Goal: Task Accomplishment & Management: Manage account settings

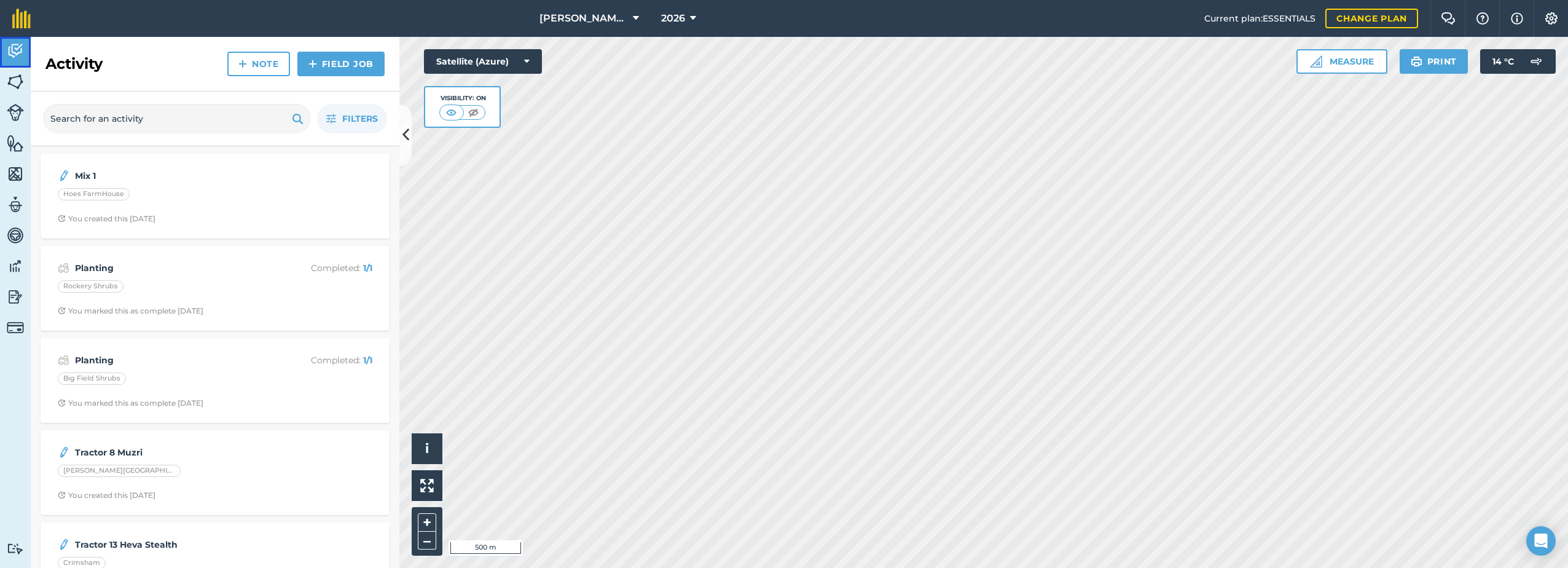
click at [12, 52] on img at bounding box center [15, 51] width 17 height 19
click at [82, 193] on div "Hoes FarmHouse" at bounding box center [93, 194] width 72 height 12
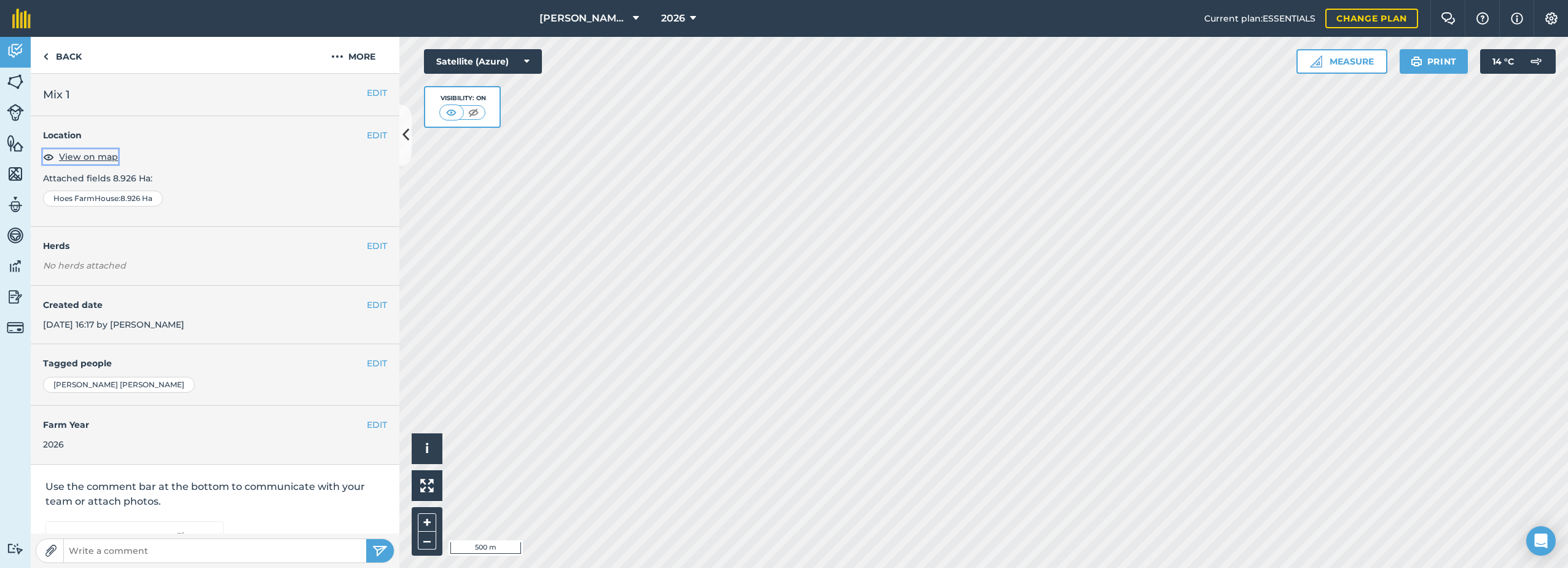
click at [92, 155] on span "View on map" at bounding box center [88, 157] width 59 height 14
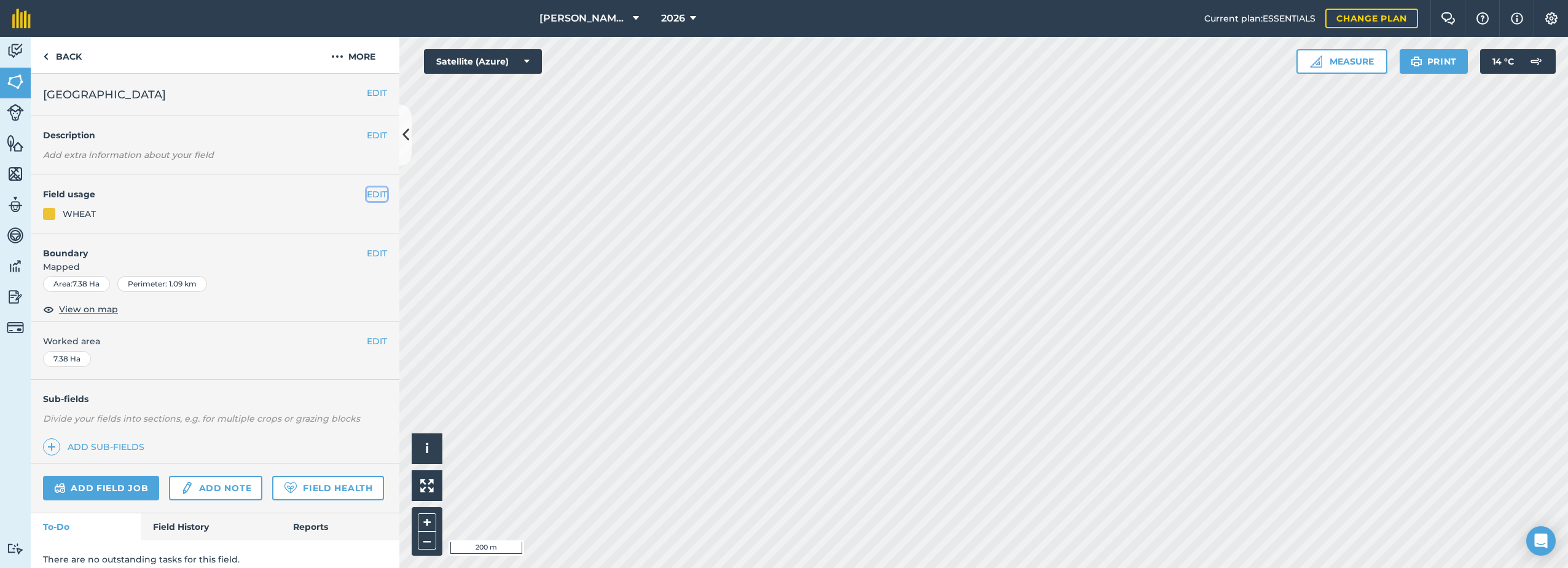
click at [367, 197] on button "EDIT" at bounding box center [377, 194] width 21 height 14
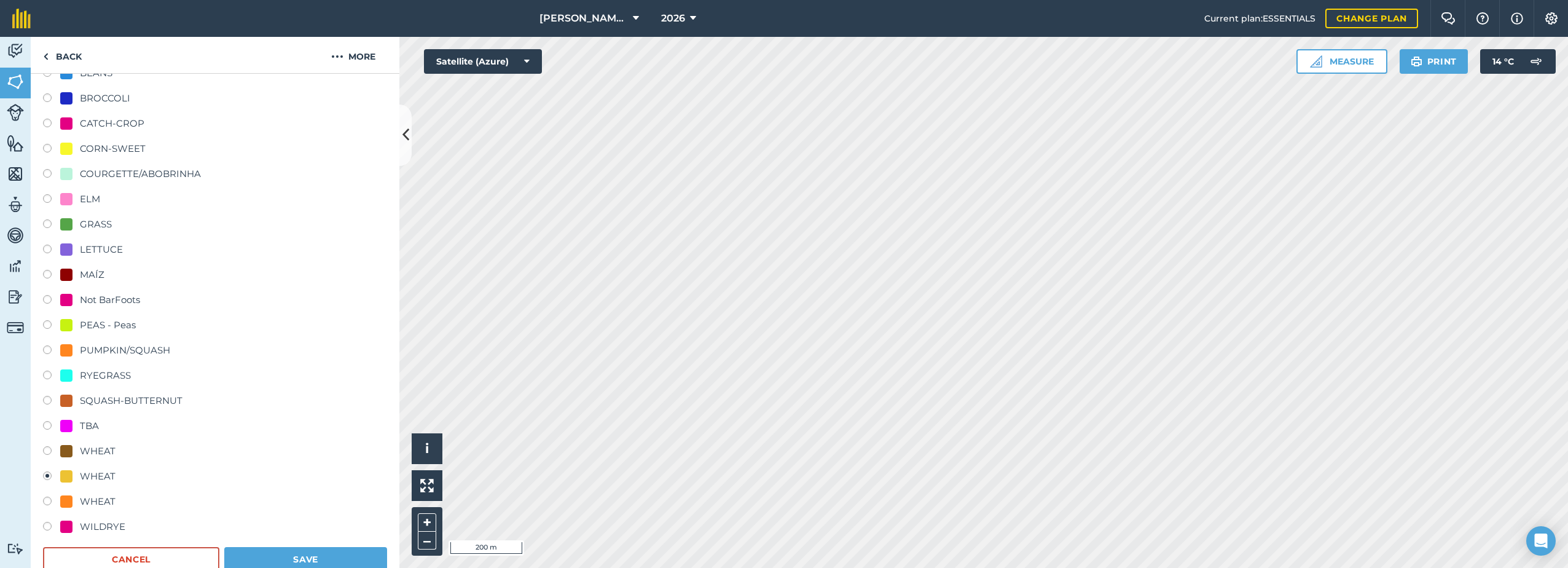
scroll to position [246, 0]
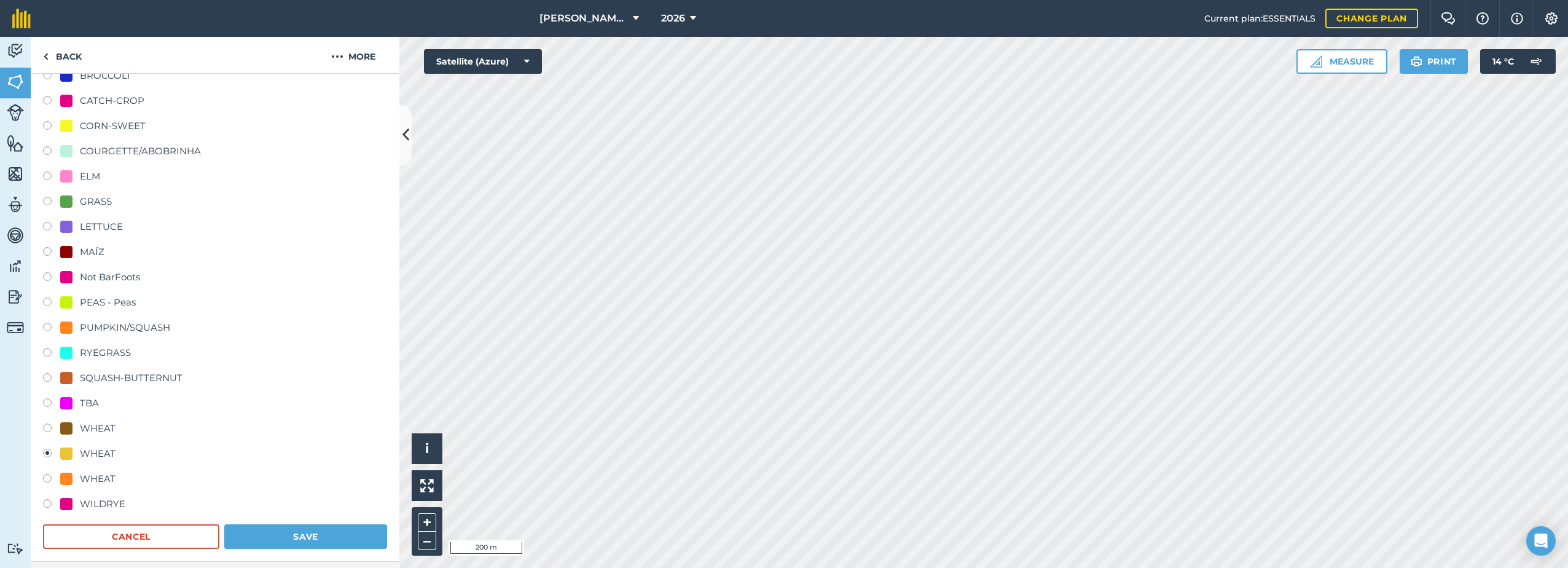
click at [97, 427] on div "WHEAT" at bounding box center [97, 429] width 36 height 15
radio input "true"
radio input "false"
click at [254, 535] on button "Save" at bounding box center [305, 536] width 162 height 25
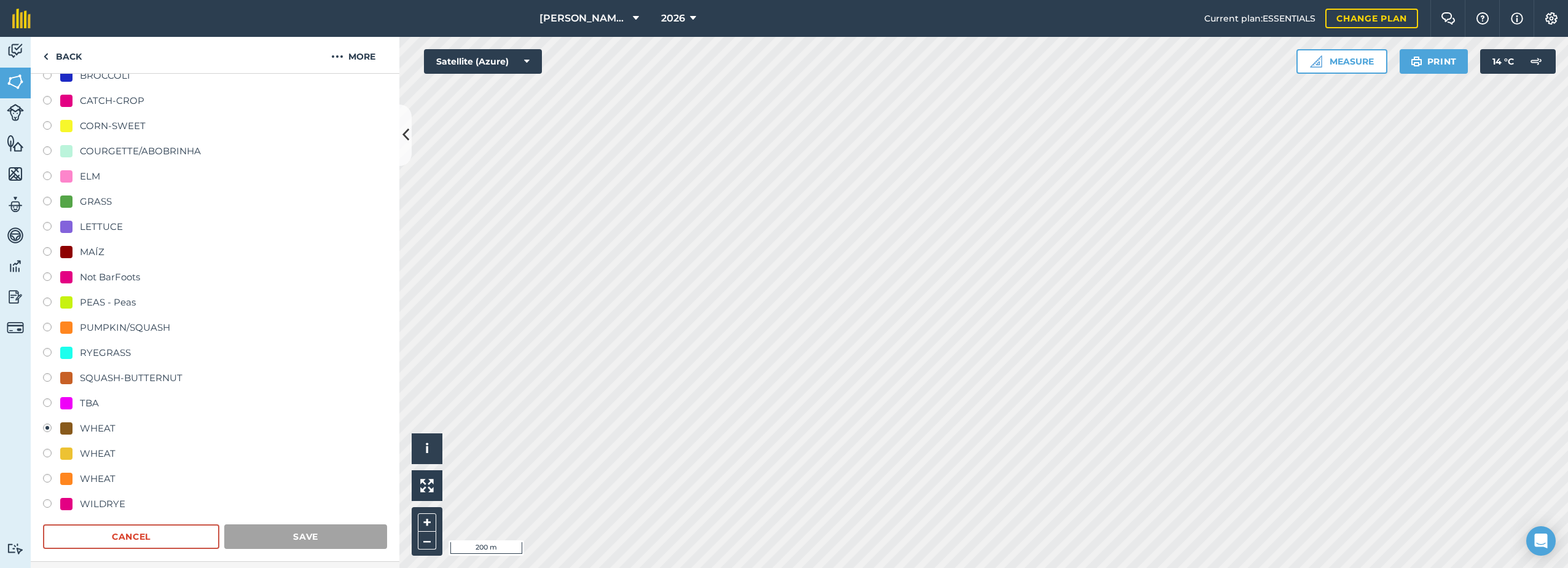
scroll to position [45, 0]
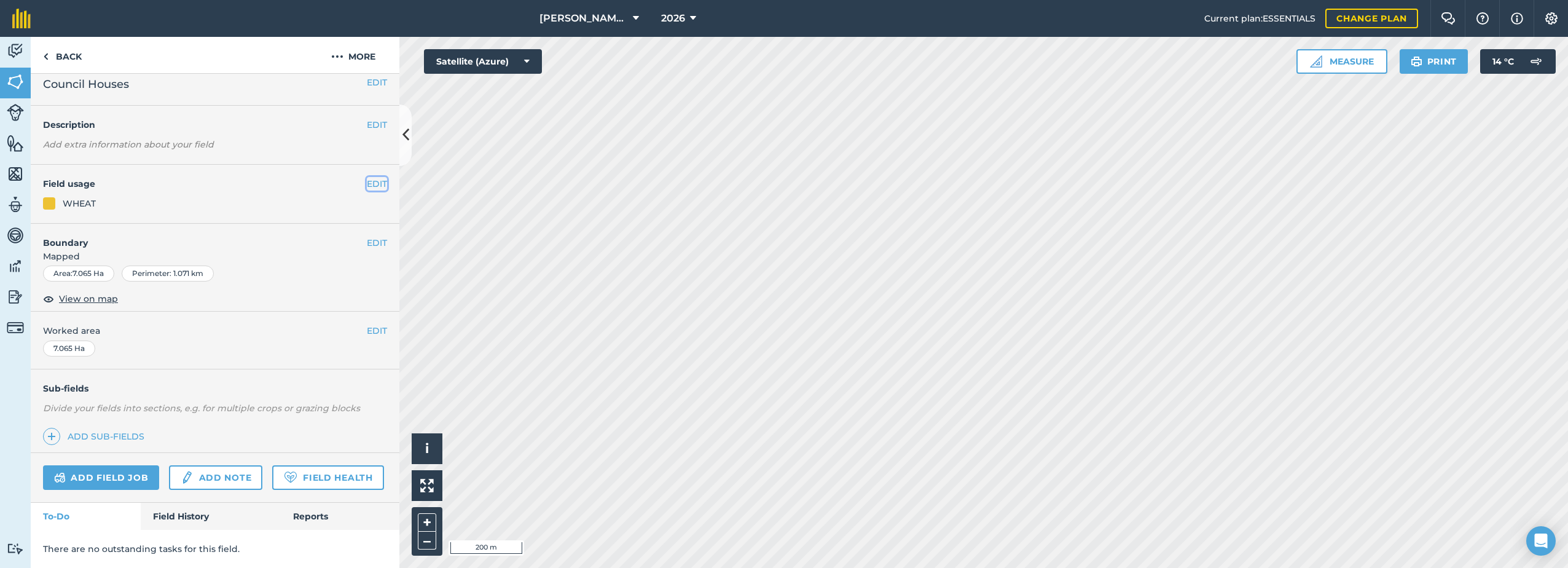
click at [372, 177] on button "EDIT" at bounding box center [377, 184] width 21 height 14
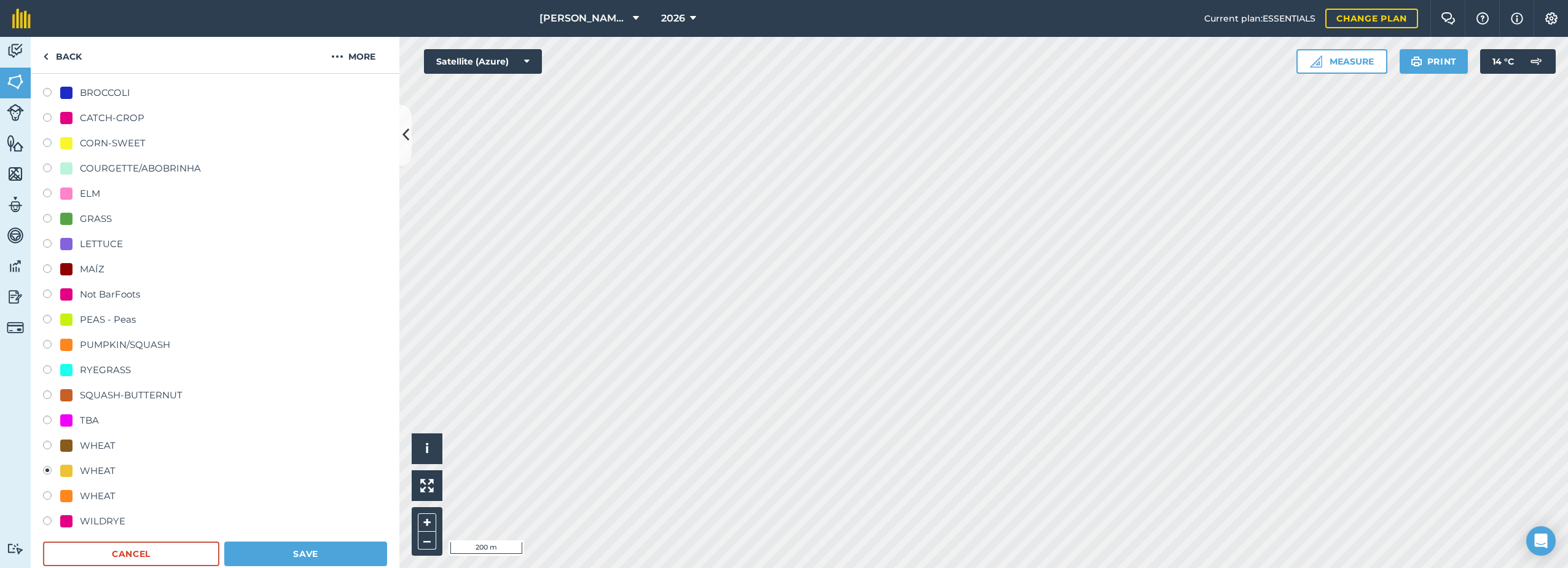
scroll to position [229, 0]
drag, startPoint x: 99, startPoint y: 438, endPoint x: 110, endPoint y: 441, distance: 11.4
click at [99, 438] on div "WHEAT" at bounding box center [97, 445] width 36 height 15
radio input "true"
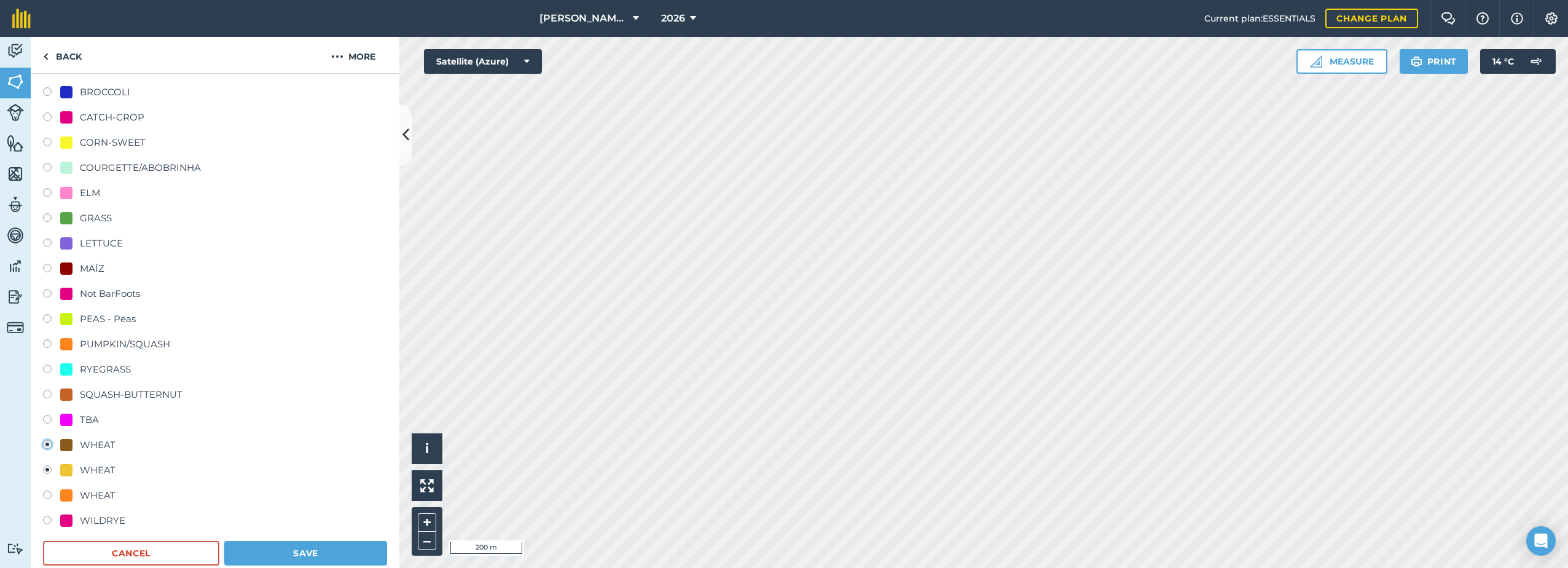
radio input "false"
click at [265, 558] on button "Save" at bounding box center [305, 554] width 162 height 25
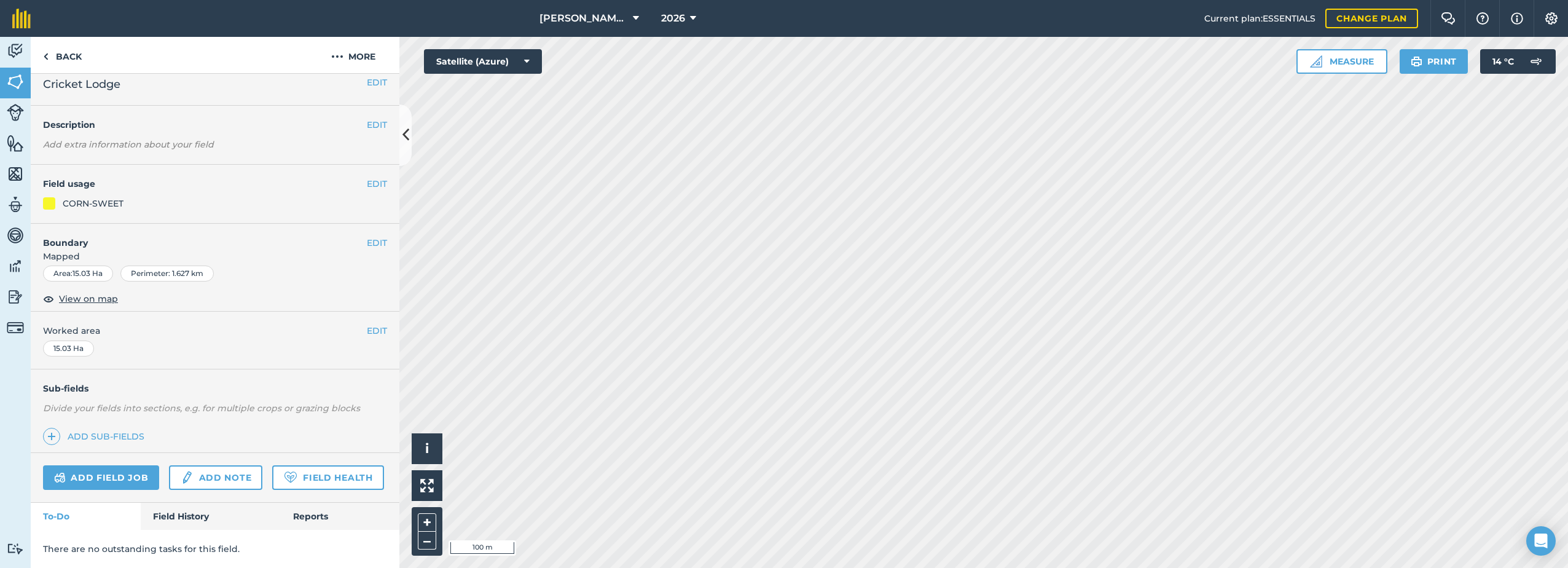
scroll to position [44, 0]
click at [372, 178] on button "EDIT" at bounding box center [377, 185] width 21 height 14
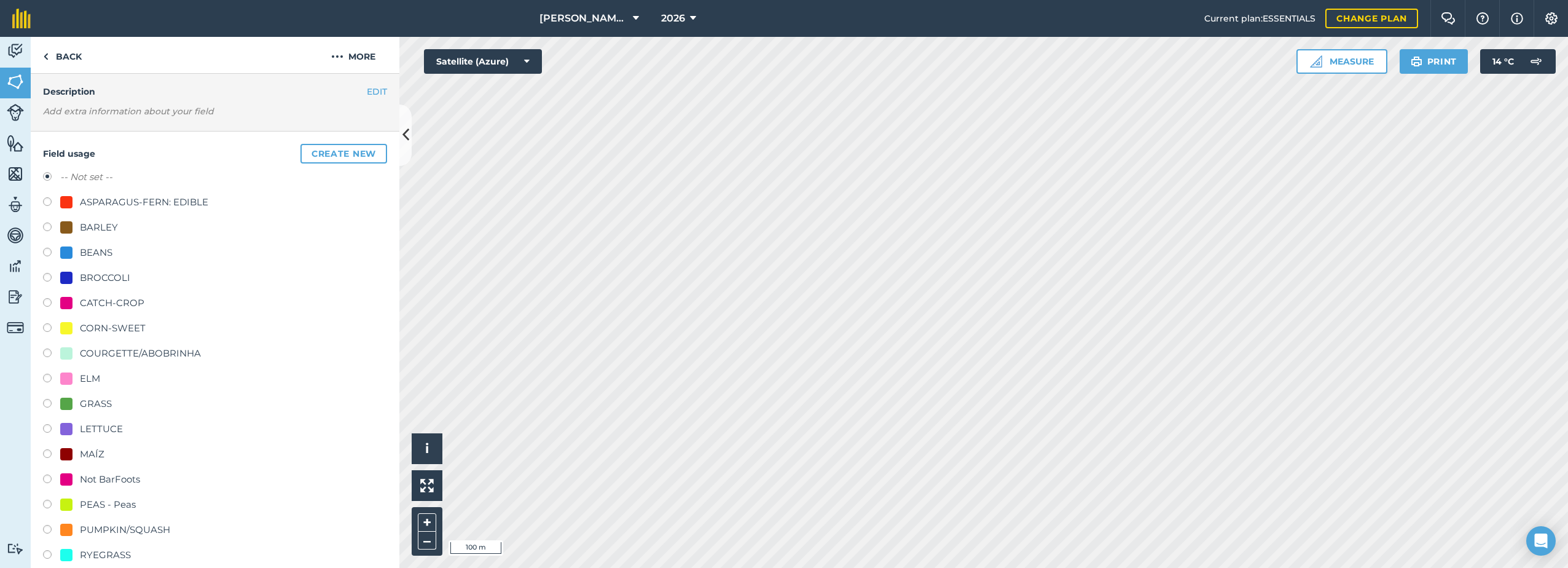
click at [125, 201] on div "ASPARAGUS-FERN: EDIBLE" at bounding box center [143, 202] width 128 height 15
radio input "true"
radio input "false"
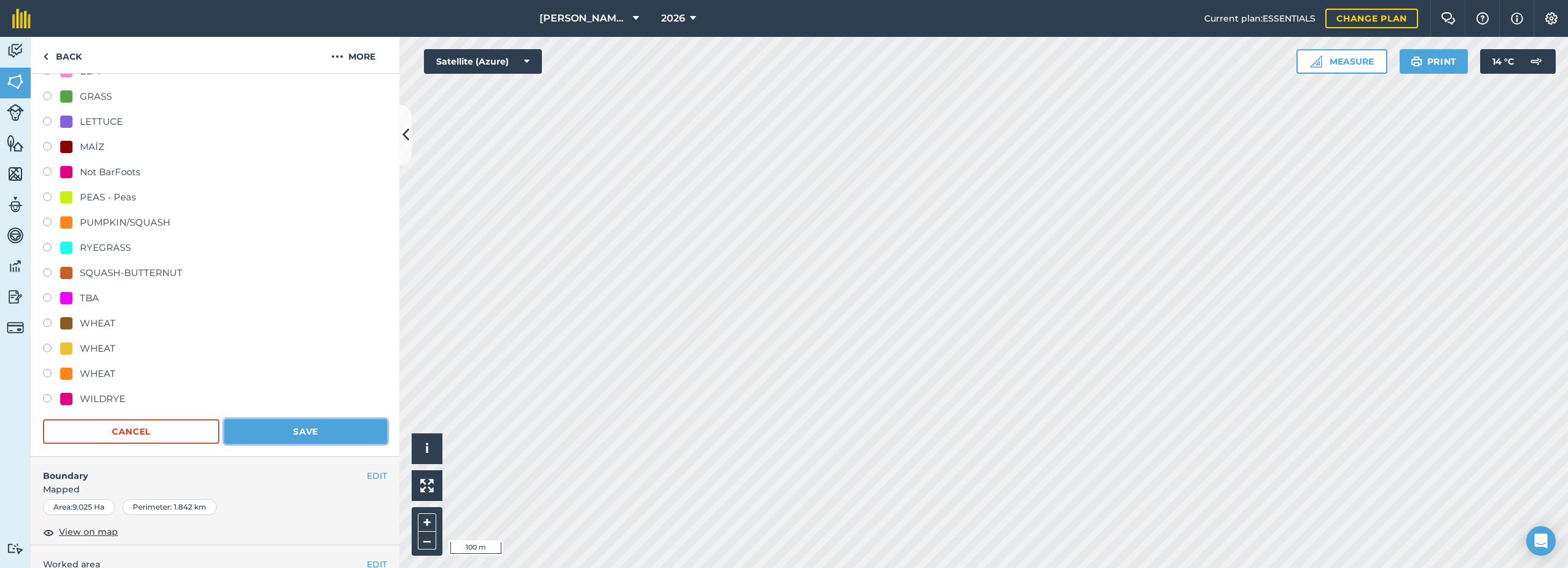
drag, startPoint x: 319, startPoint y: 424, endPoint x: 341, endPoint y: 427, distance: 22.2
click at [319, 424] on button "Save" at bounding box center [305, 431] width 162 height 25
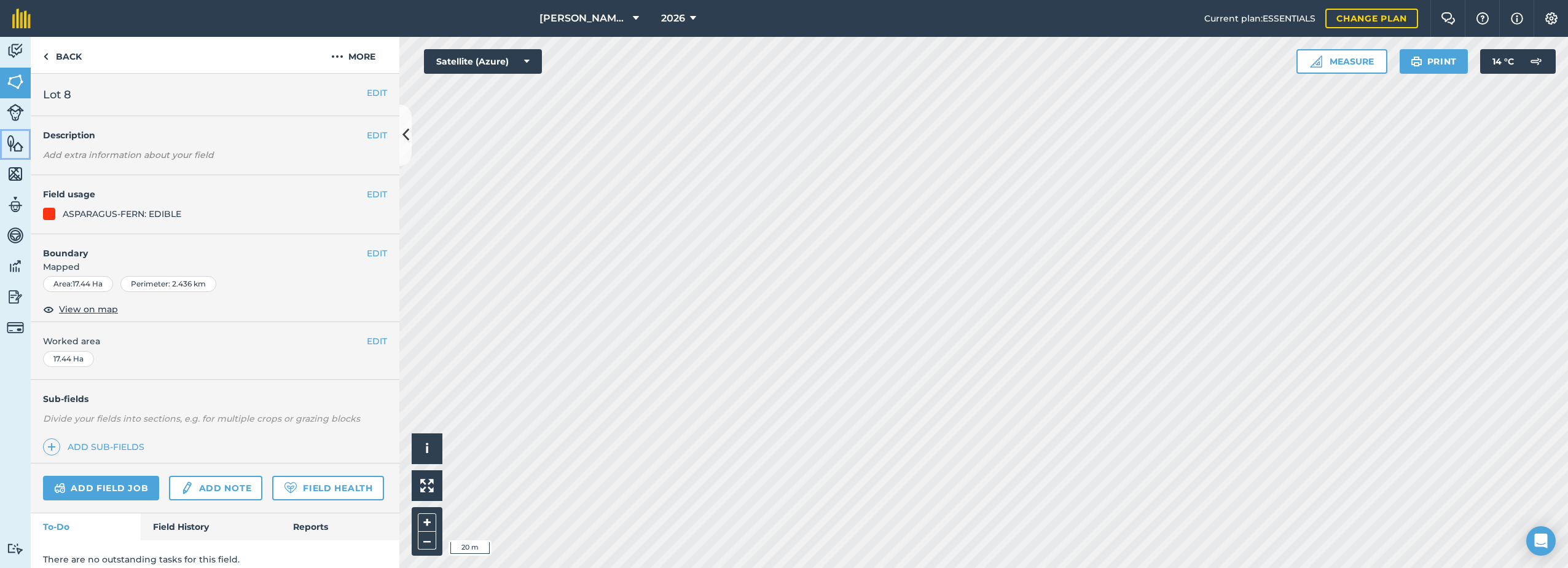
click at [16, 149] on img at bounding box center [15, 143] width 17 height 19
click at [14, 138] on img at bounding box center [15, 143] width 17 height 19
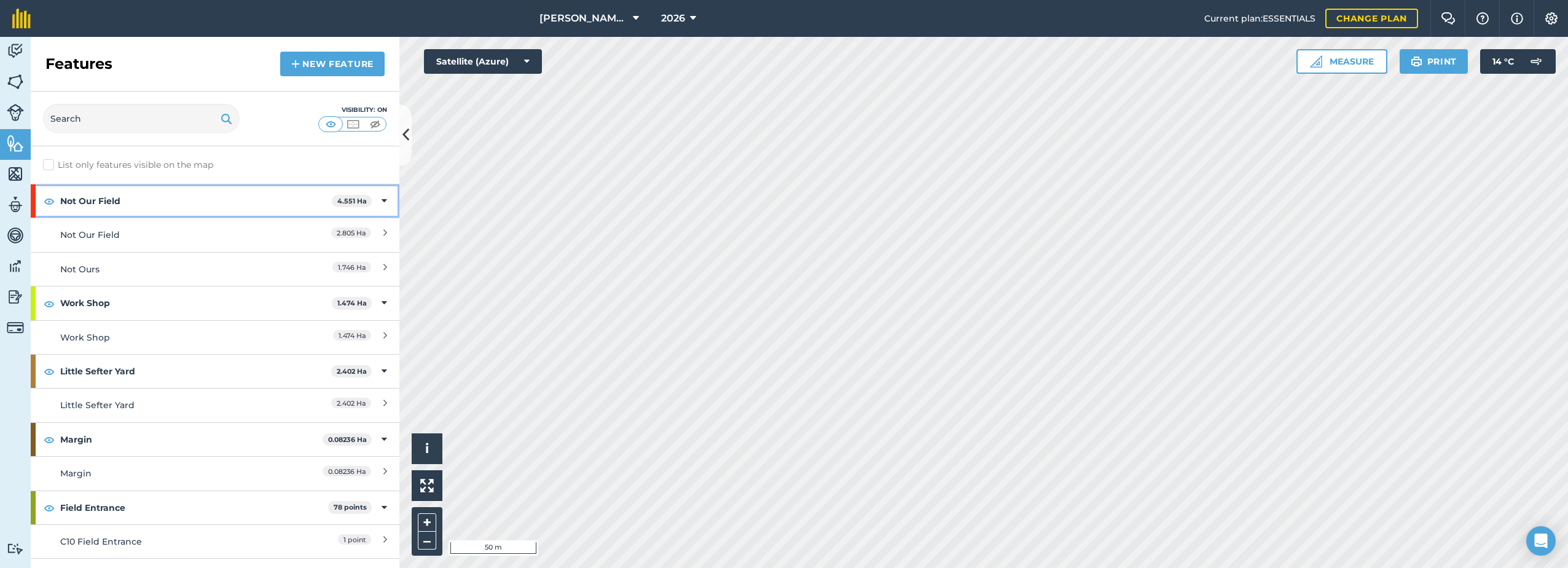
click at [381, 200] on icon at bounding box center [384, 201] width 5 height 14
click at [374, 200] on div "Not Our Field 4.551 Ha" at bounding box center [215, 201] width 369 height 33
click at [86, 238] on div "Not Our Field" at bounding box center [169, 235] width 218 height 14
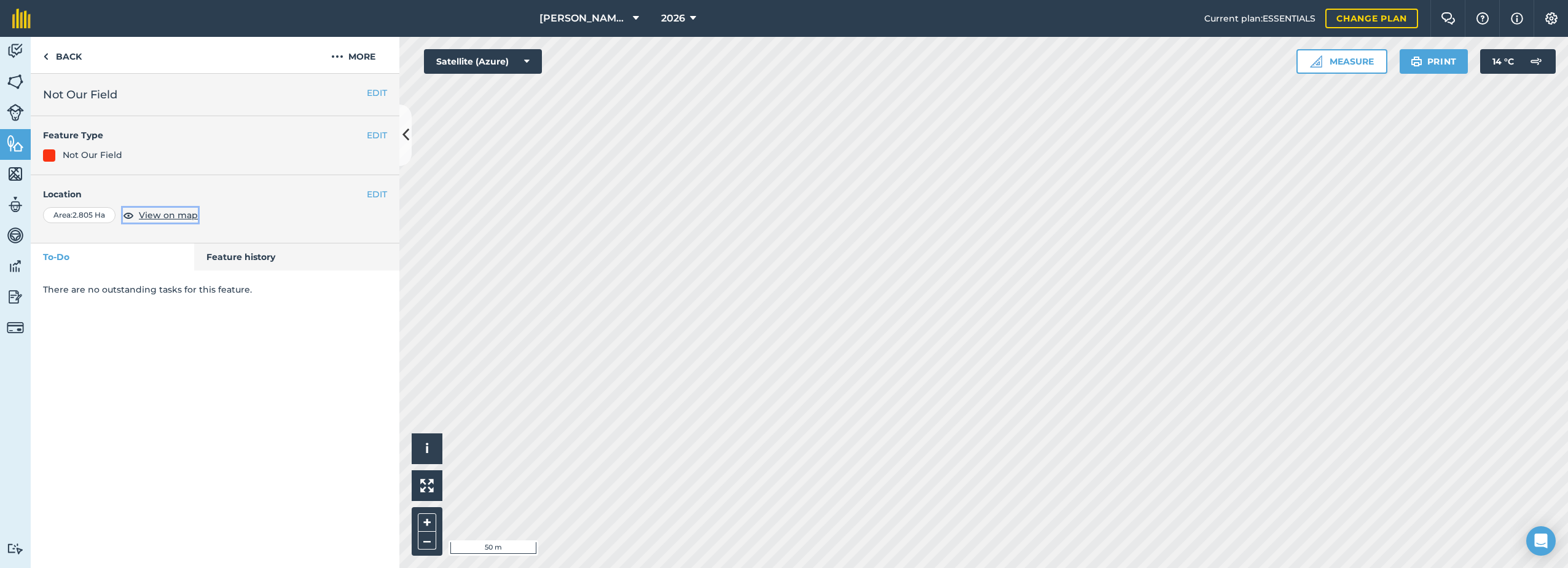
click at [165, 212] on span "View on map" at bounding box center [169, 215] width 59 height 14
click at [352, 56] on button "More" at bounding box center [353, 55] width 92 height 36
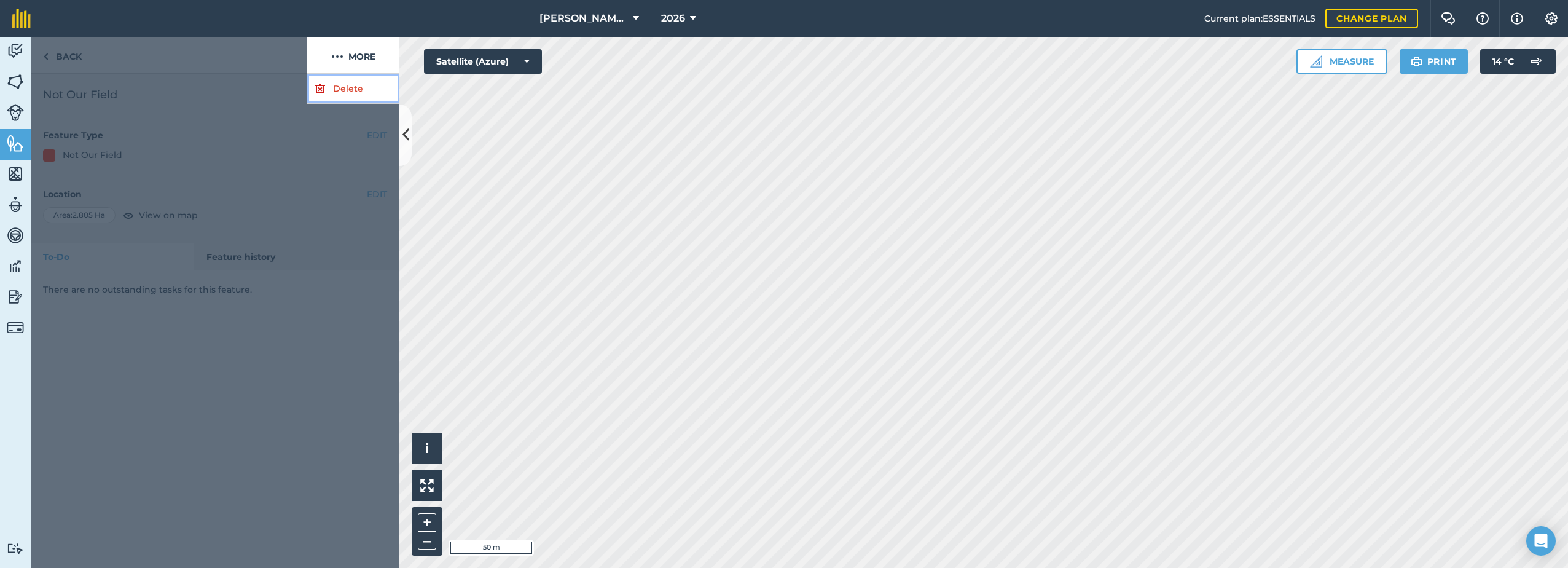
click at [341, 86] on link "Delete" at bounding box center [353, 89] width 92 height 30
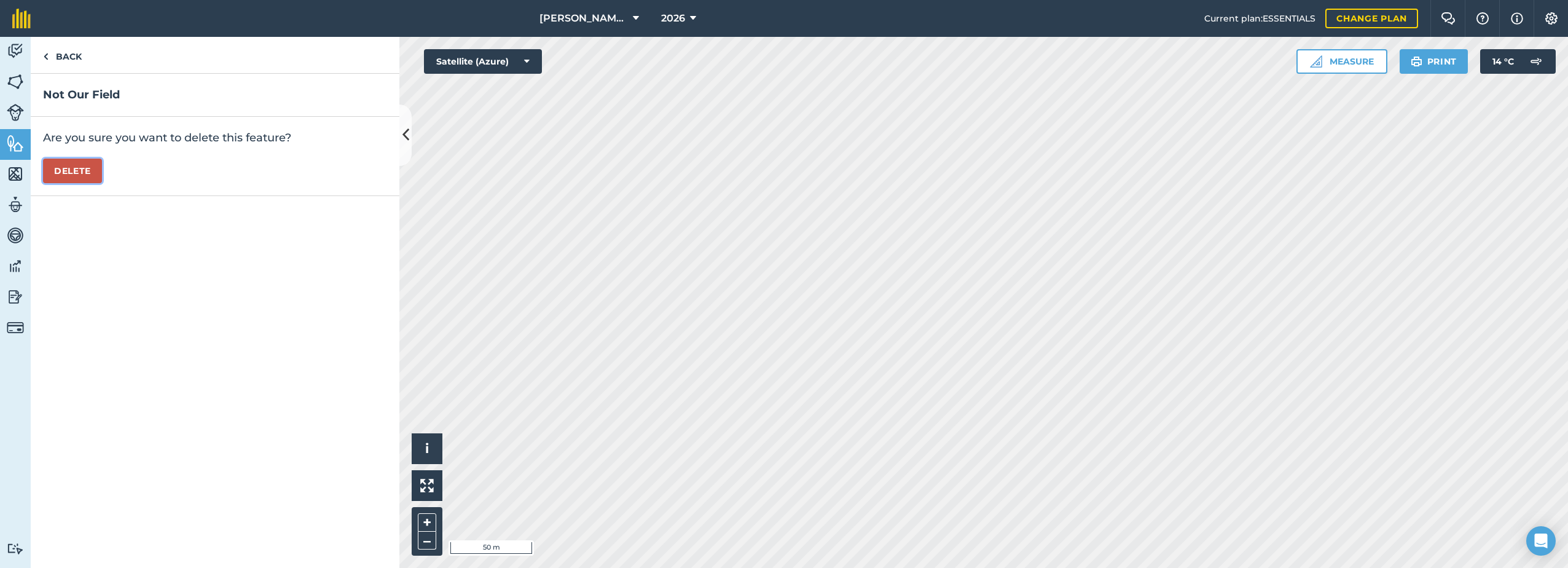
drag, startPoint x: 67, startPoint y: 171, endPoint x: 80, endPoint y: 169, distance: 13.2
click at [72, 170] on button "Delete" at bounding box center [73, 171] width 59 height 25
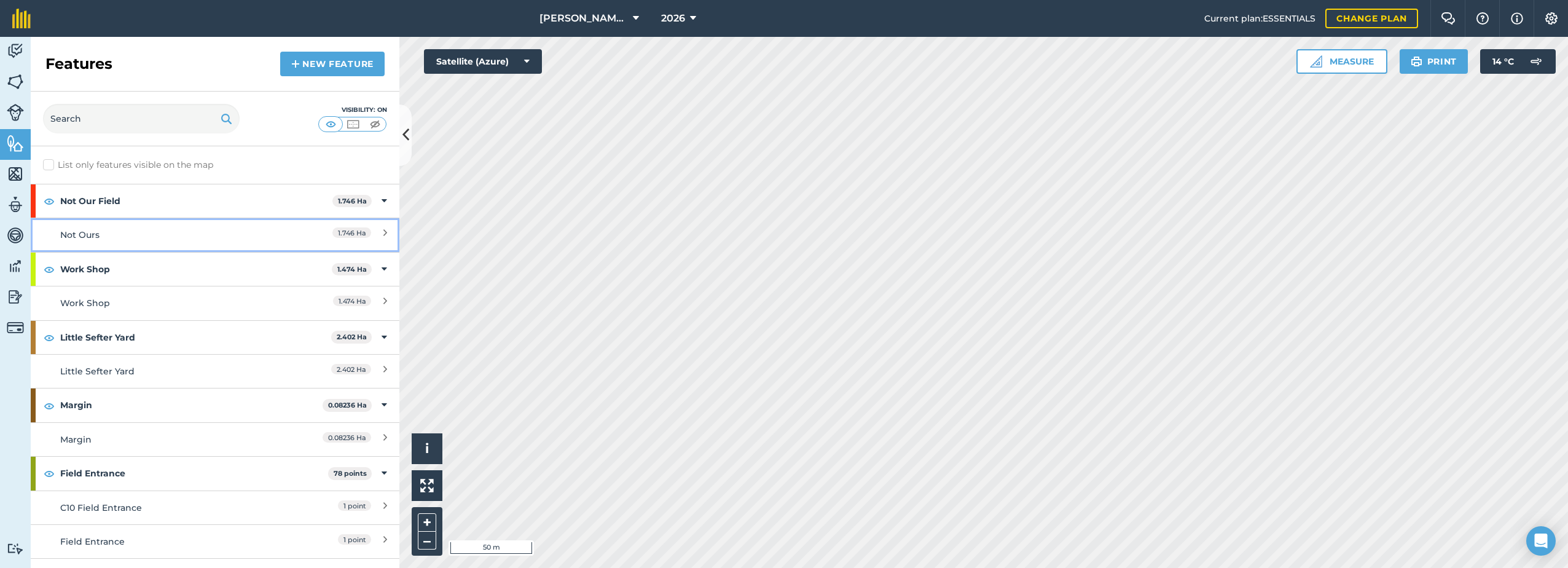
click at [92, 230] on div "Not Ours" at bounding box center [169, 235] width 218 height 14
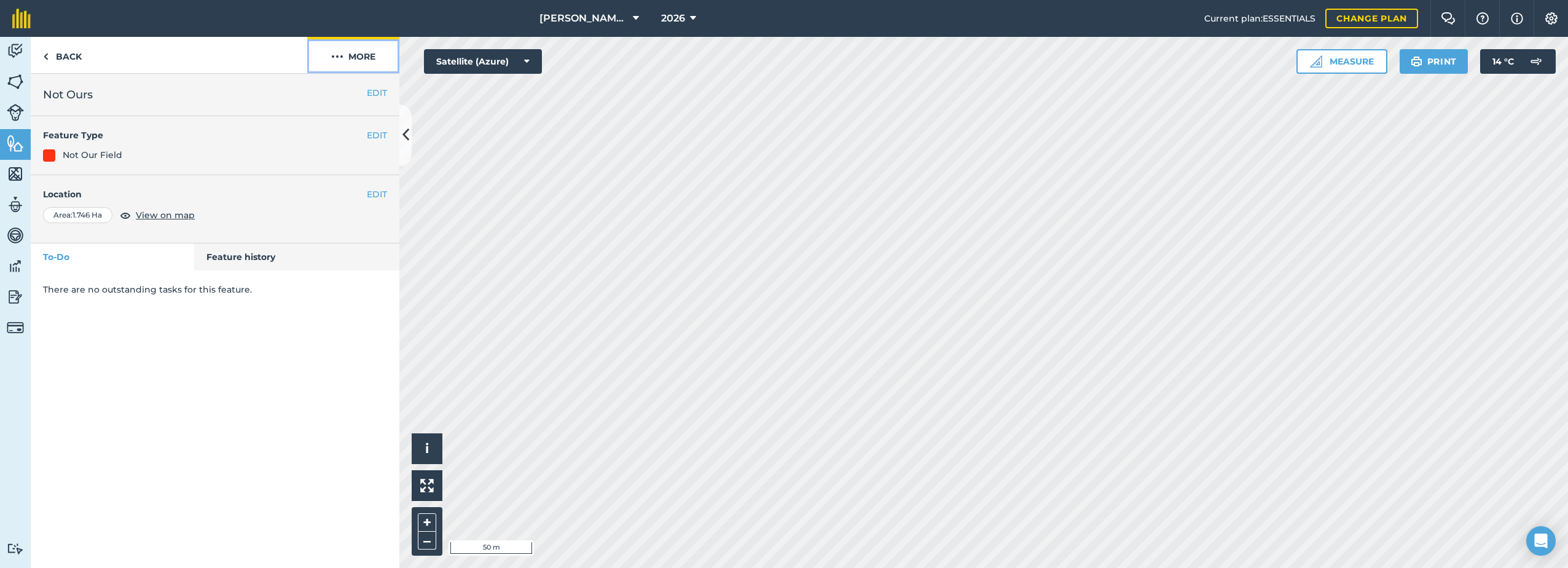
click at [357, 56] on button "More" at bounding box center [353, 55] width 92 height 36
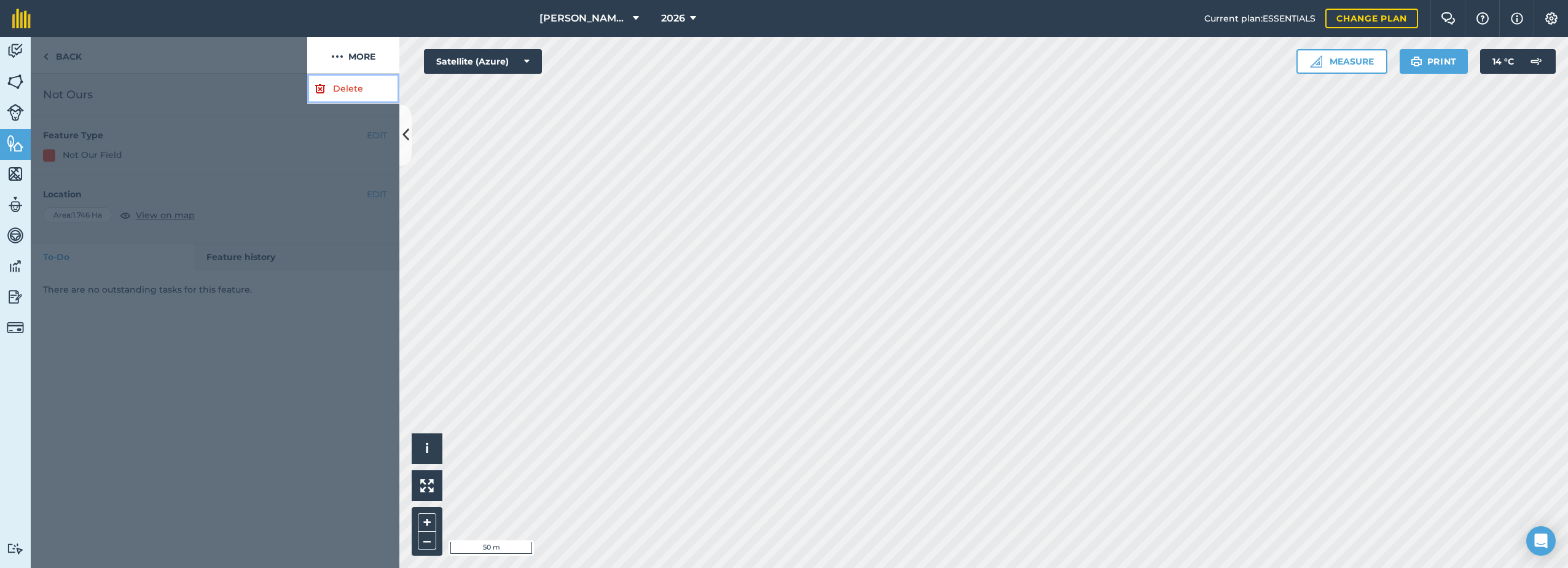
click at [341, 86] on link "Delete" at bounding box center [353, 89] width 92 height 30
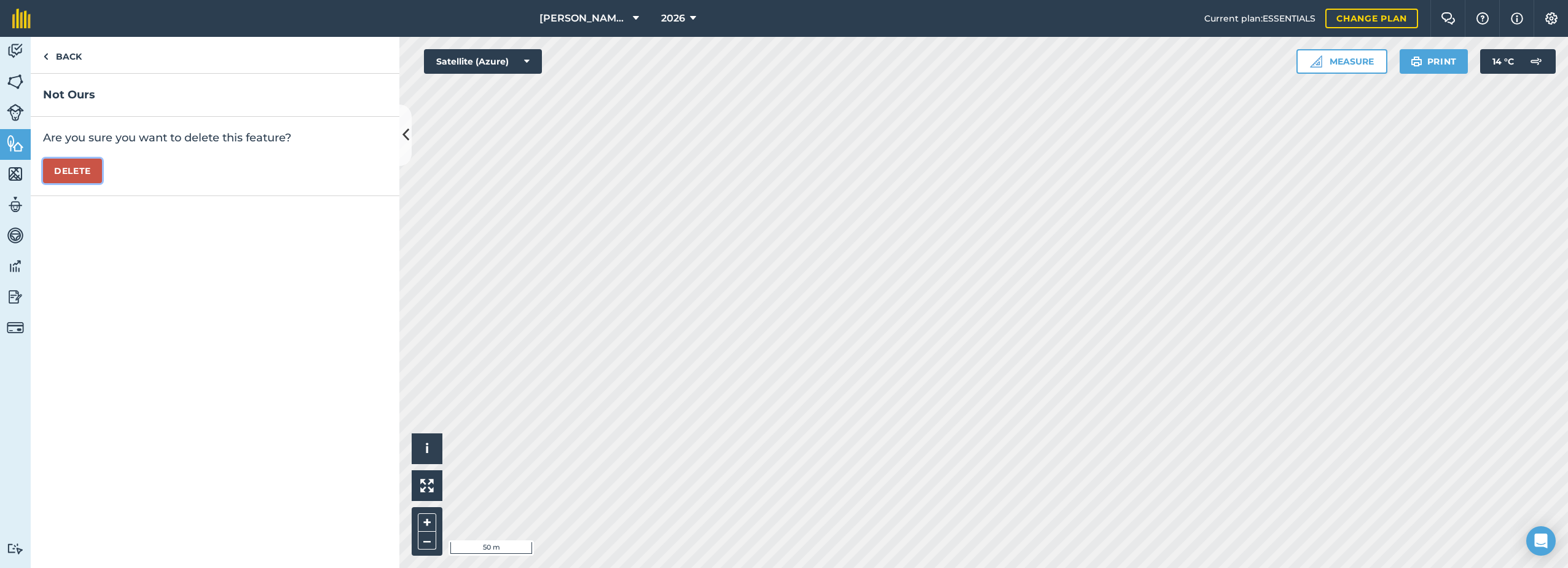
click at [69, 172] on button "Delete" at bounding box center [73, 171] width 59 height 25
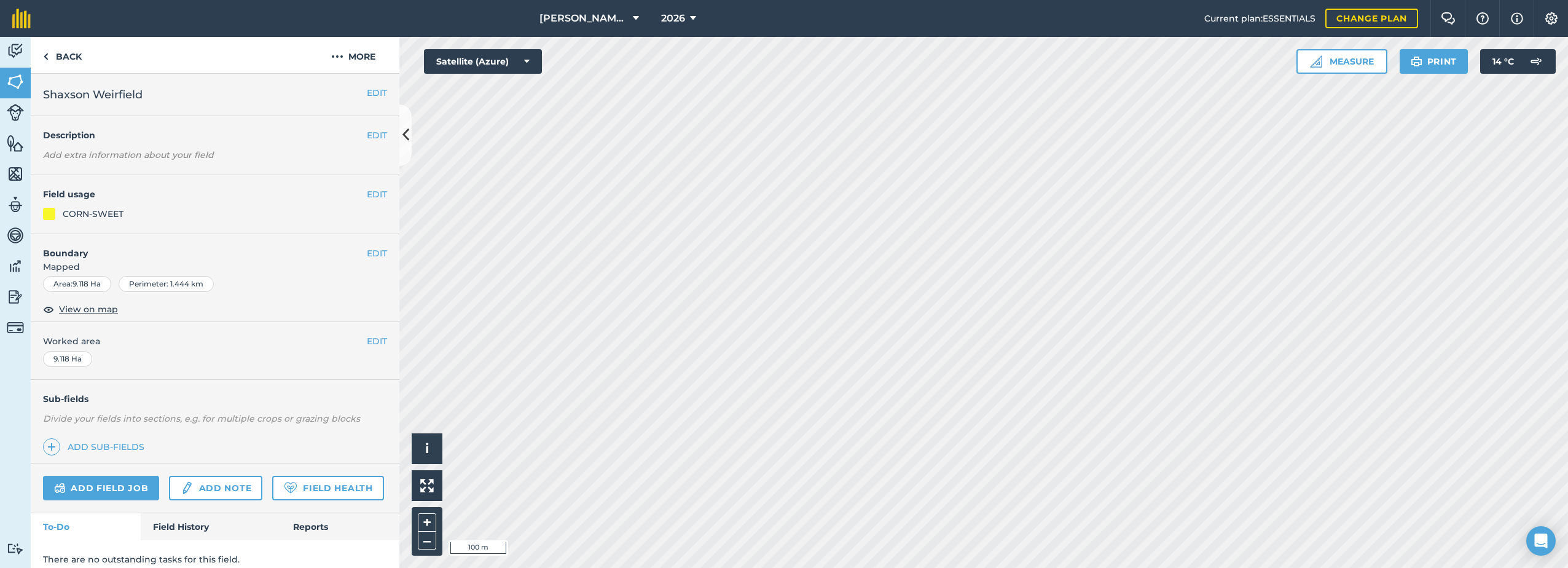
click at [357, 196] on h4 "Field usage" at bounding box center [205, 194] width 324 height 14
click at [368, 190] on button "EDIT" at bounding box center [377, 194] width 21 height 14
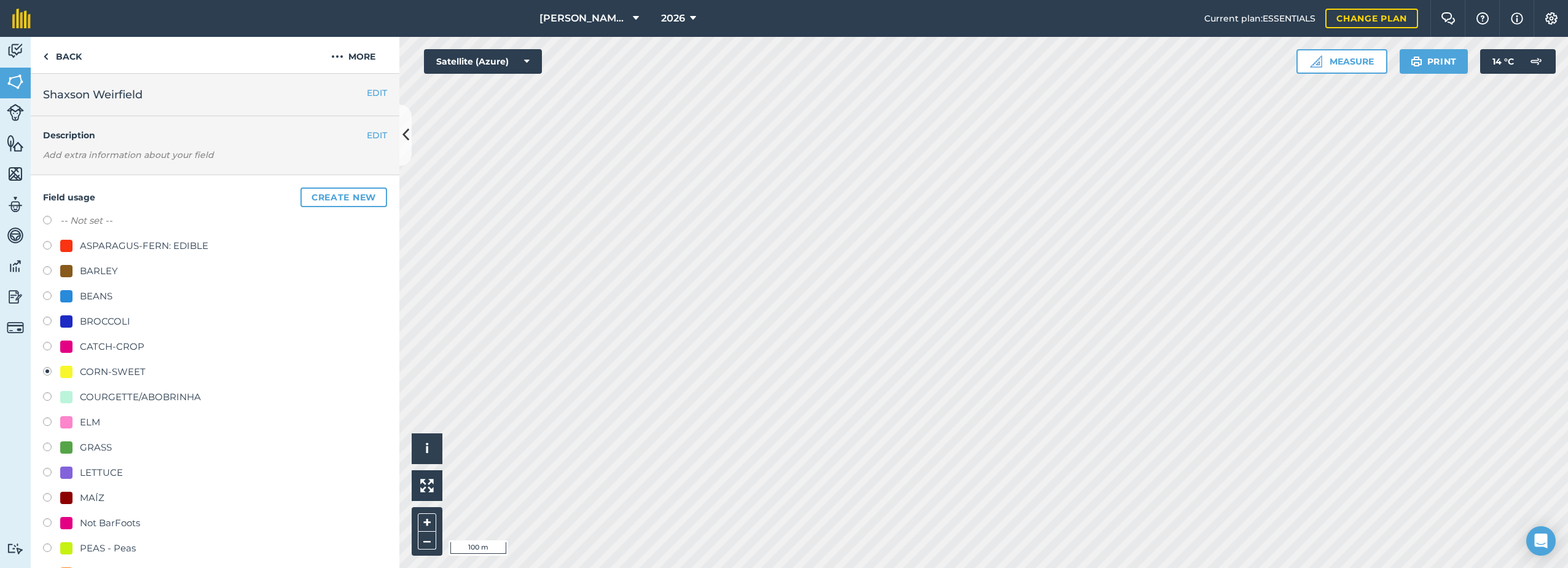
click at [72, 218] on label "-- Not set --" at bounding box center [86, 221] width 52 height 15
radio input "true"
radio input "false"
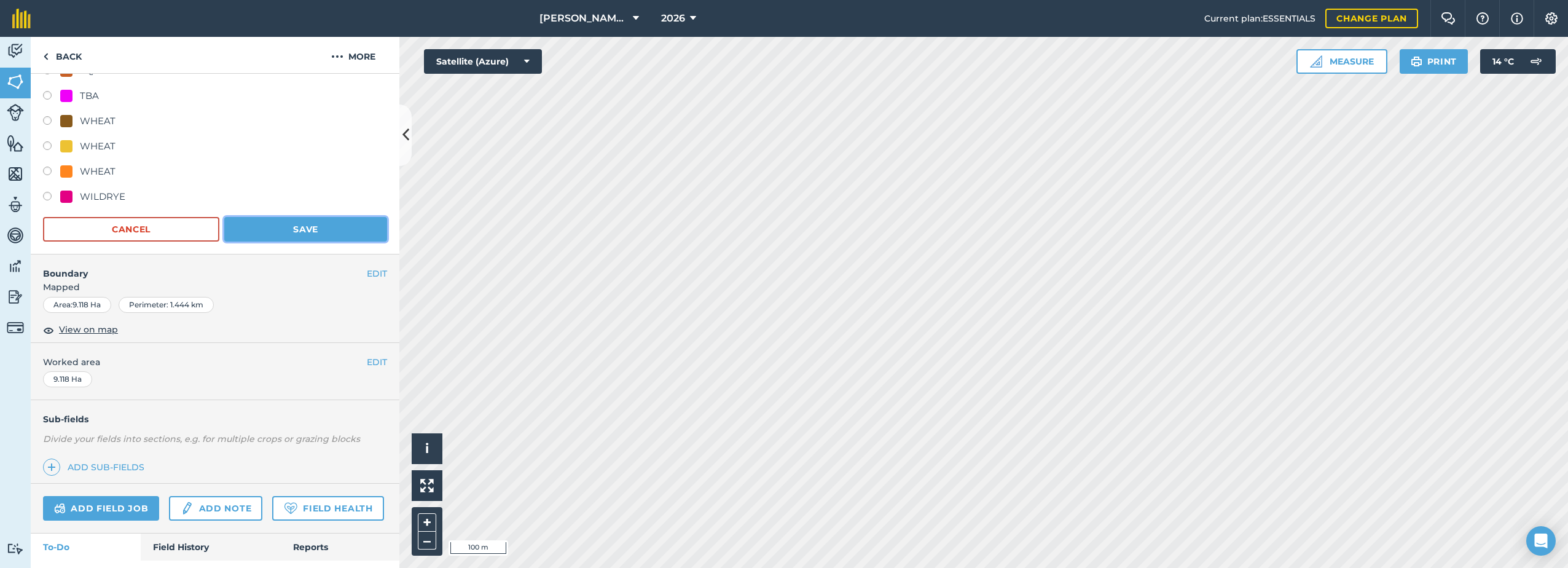
drag, startPoint x: 298, startPoint y: 230, endPoint x: 353, endPoint y: 245, distance: 57.0
click at [298, 229] on button "Save" at bounding box center [305, 229] width 162 height 25
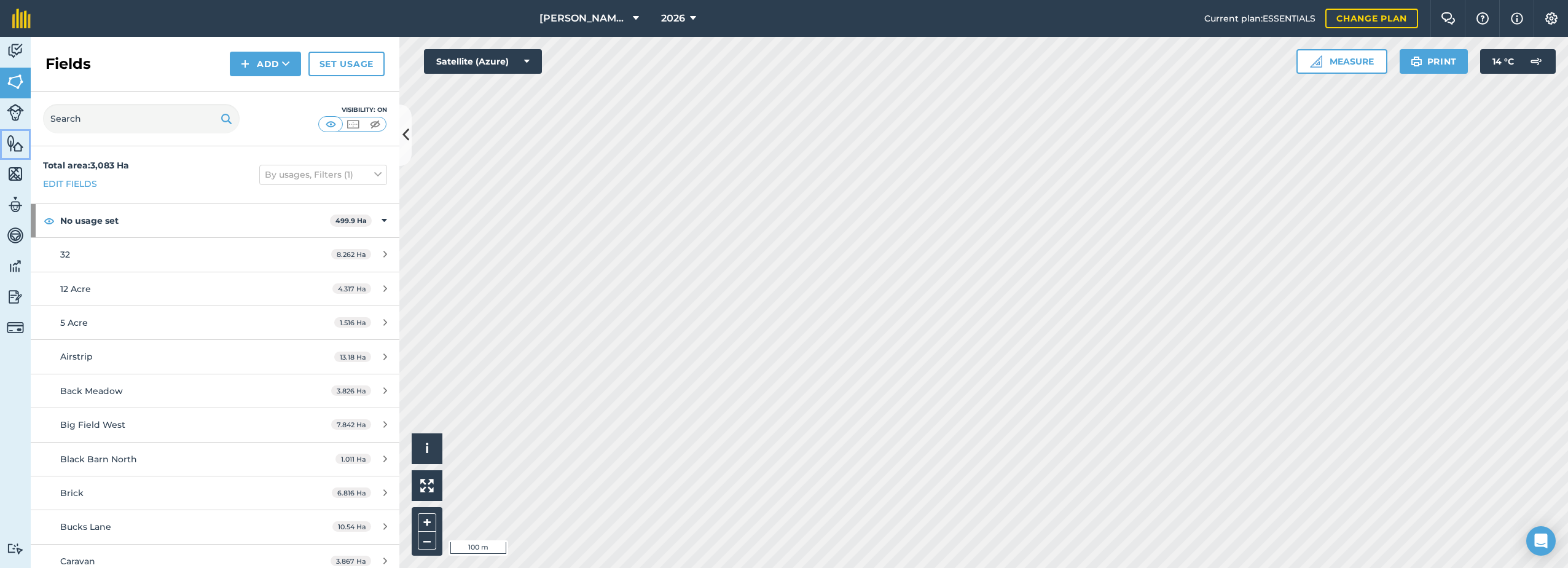
click at [19, 143] on img at bounding box center [15, 143] width 17 height 19
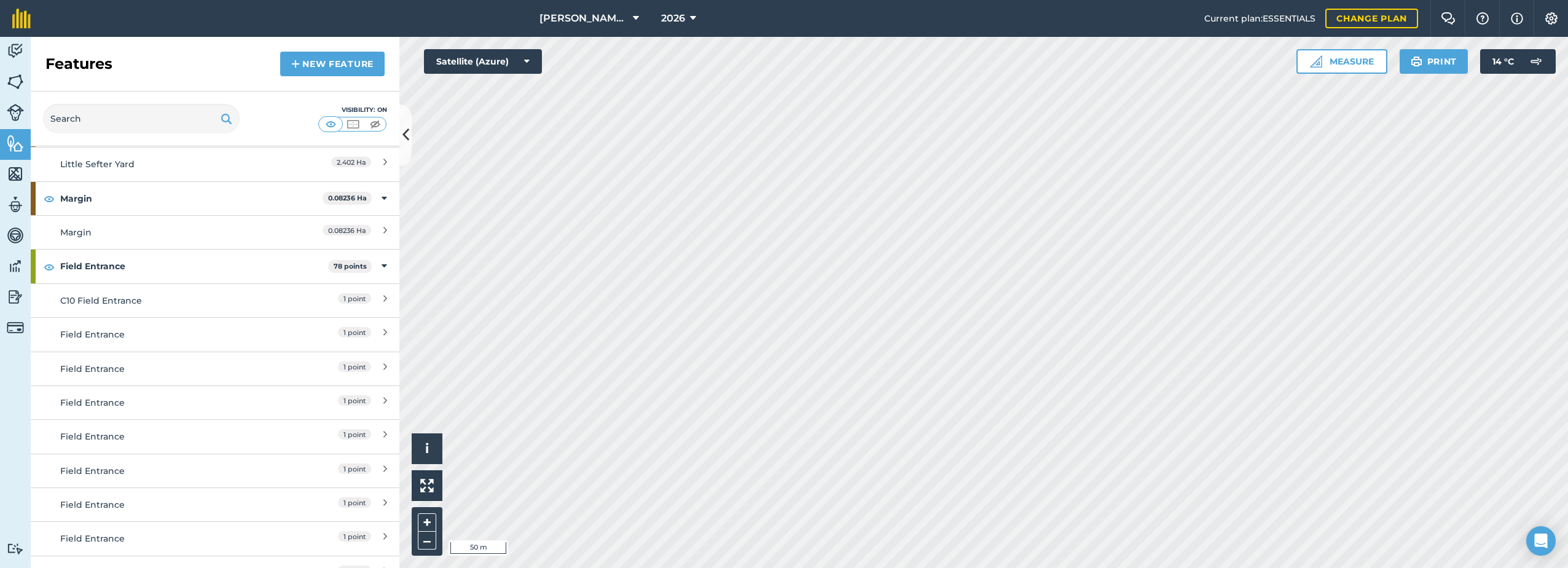
scroll to position [62, 0]
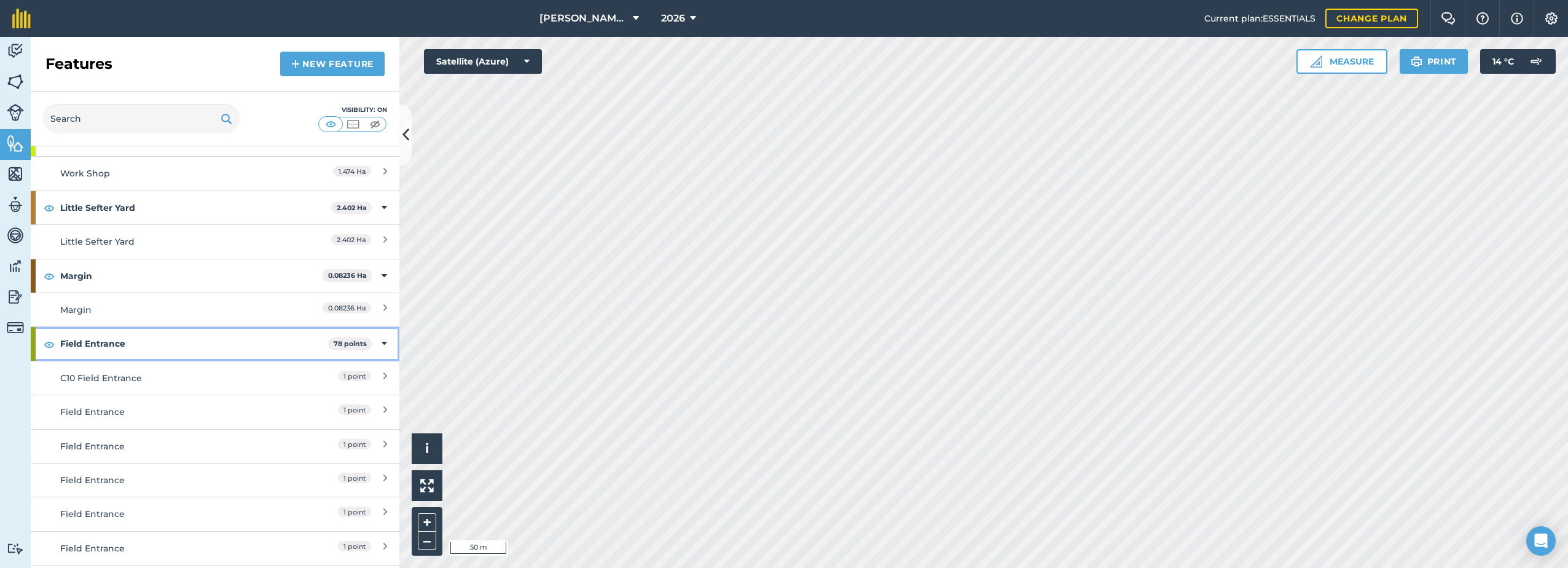
click at [378, 345] on div "Field Entrance 78 points" at bounding box center [215, 344] width 369 height 33
click at [381, 276] on icon at bounding box center [384, 276] width 5 height 14
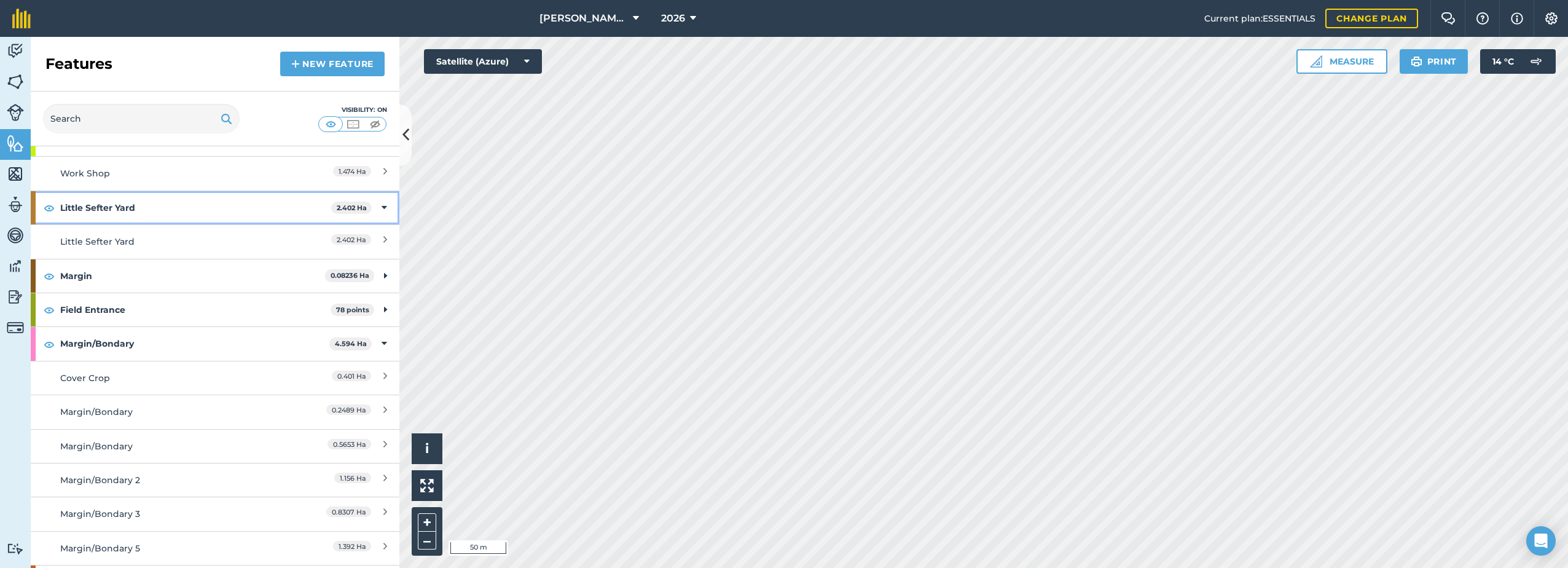
click at [381, 204] on icon at bounding box center [384, 208] width 5 height 14
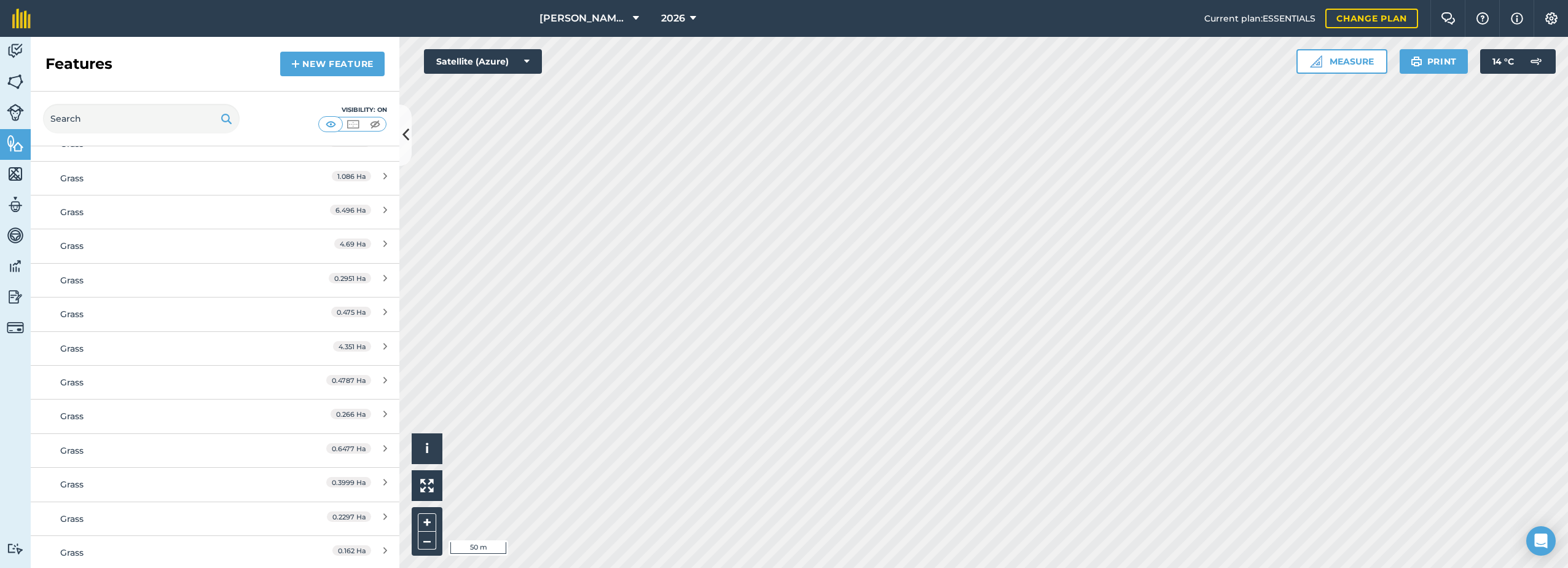
scroll to position [430, 0]
click at [381, 246] on icon at bounding box center [384, 247] width 5 height 14
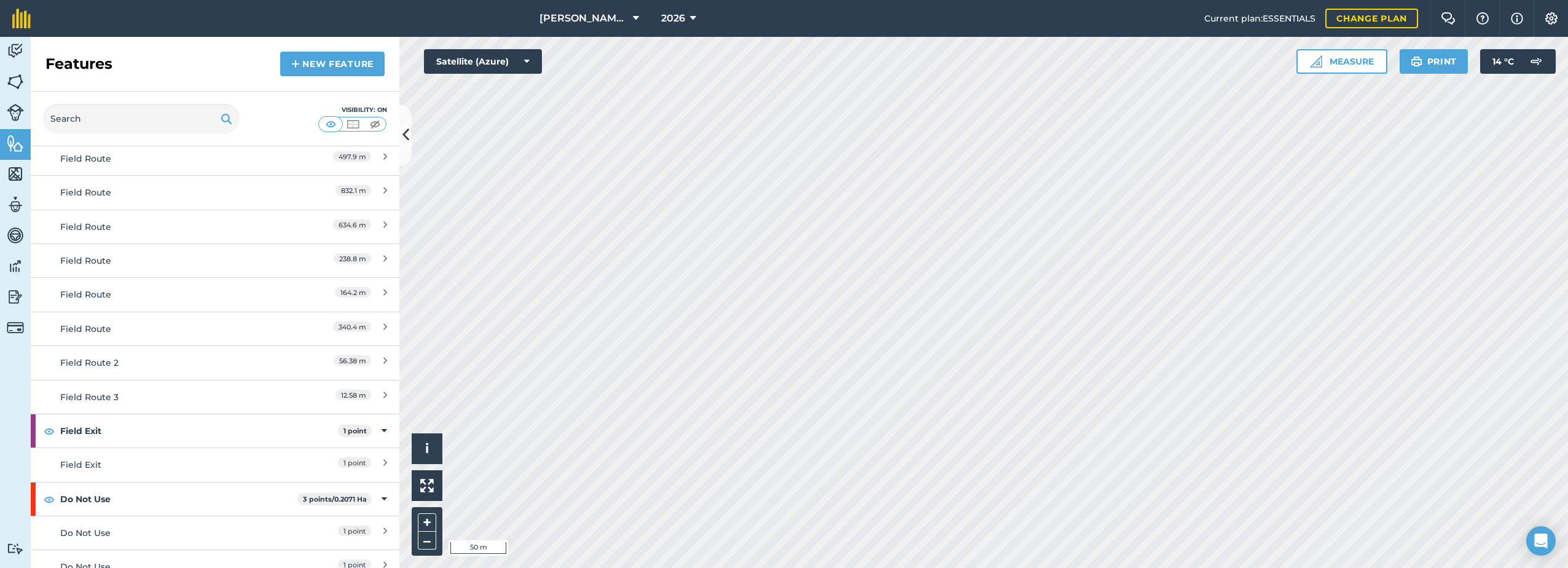
scroll to position [978, 0]
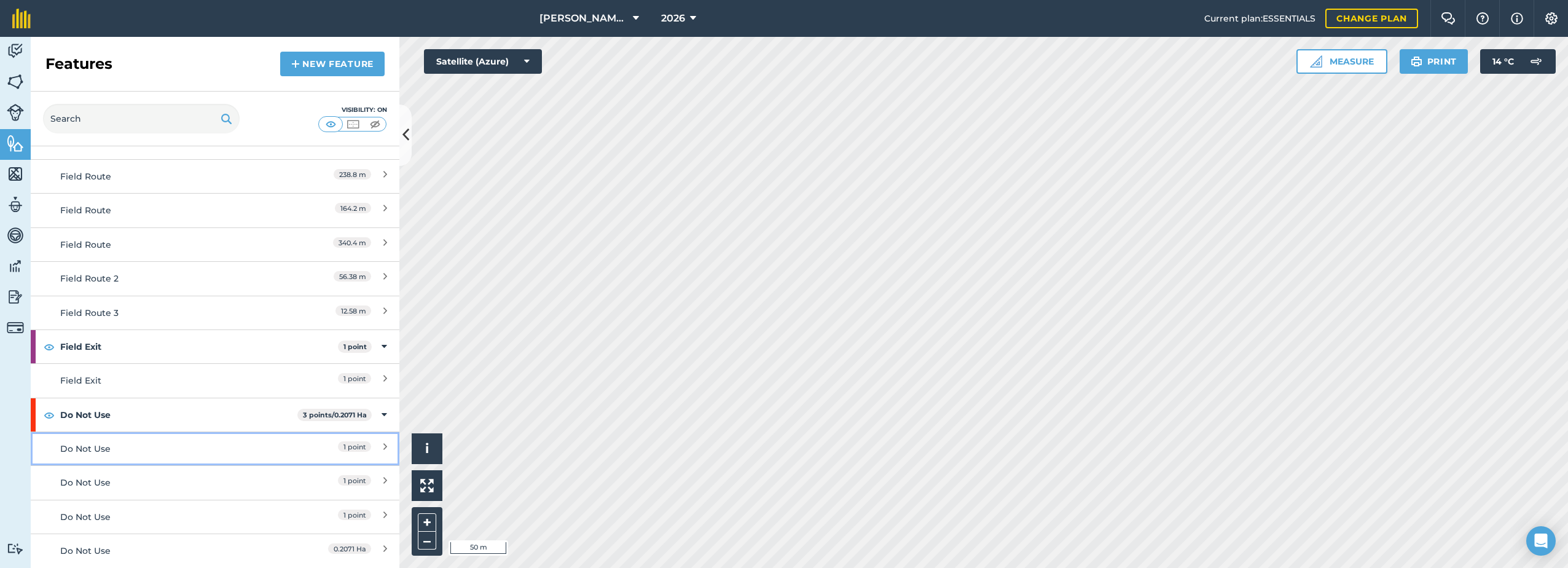
click at [166, 453] on div "Do Not Use" at bounding box center [169, 449] width 218 height 14
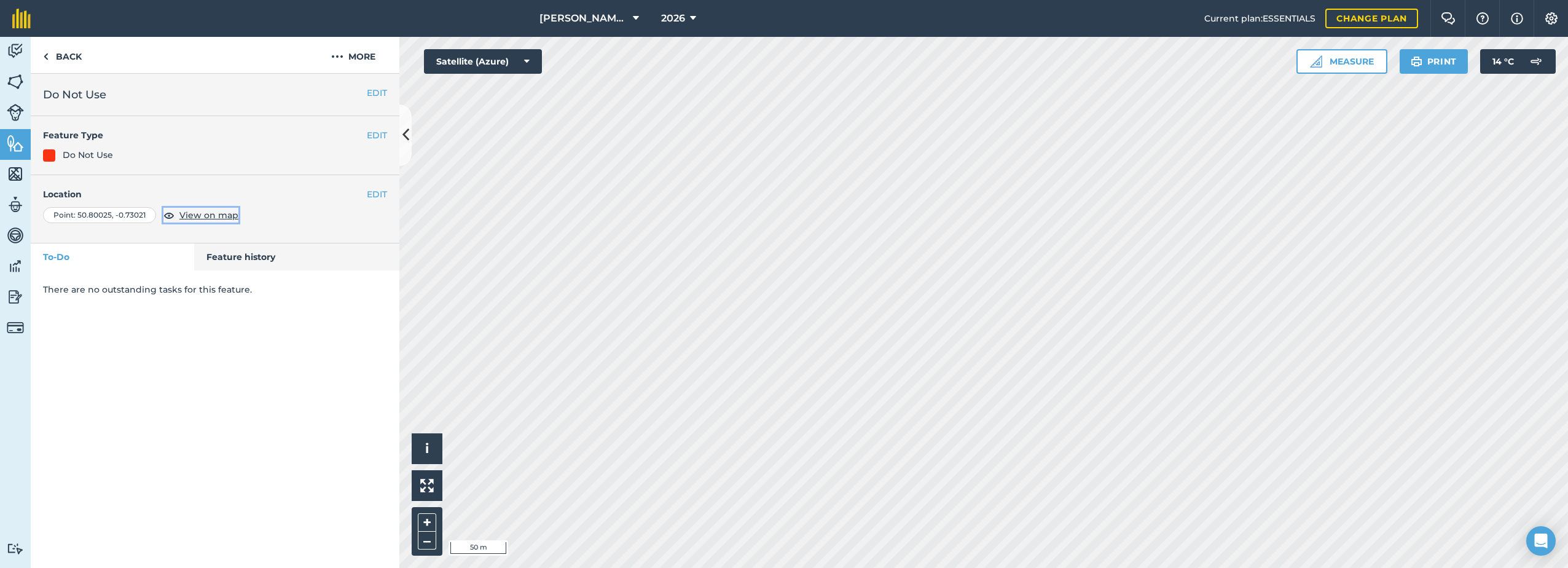
click at [228, 215] on span "View on map" at bounding box center [209, 215] width 59 height 14
click at [58, 57] on link "Back" at bounding box center [62, 55] width 63 height 36
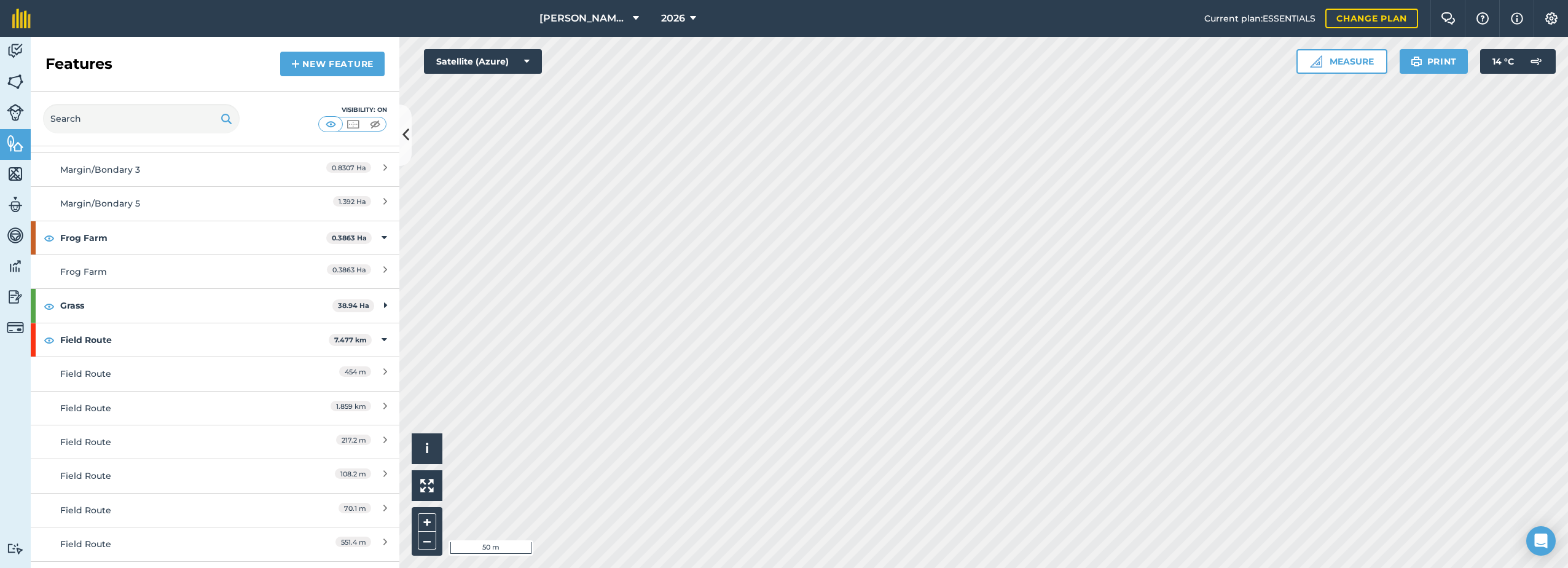
scroll to position [364, 0]
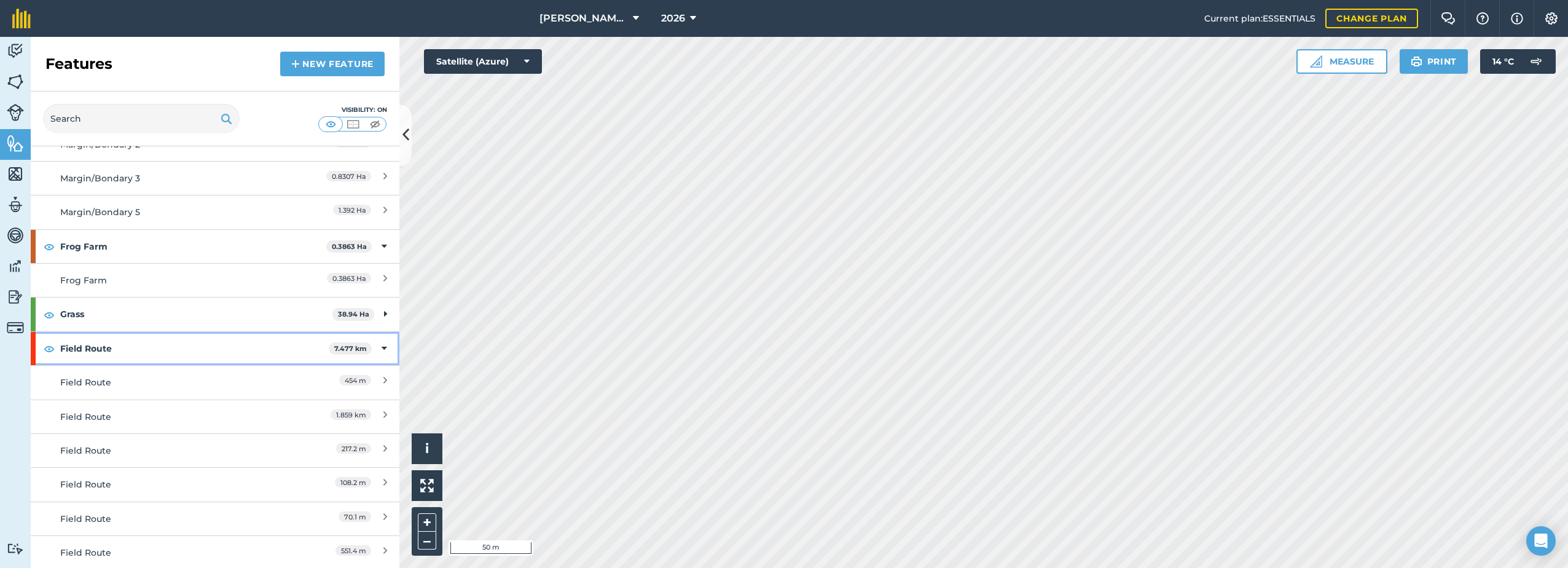
click at [378, 351] on div "Field Route 7.477 km" at bounding box center [215, 348] width 369 height 33
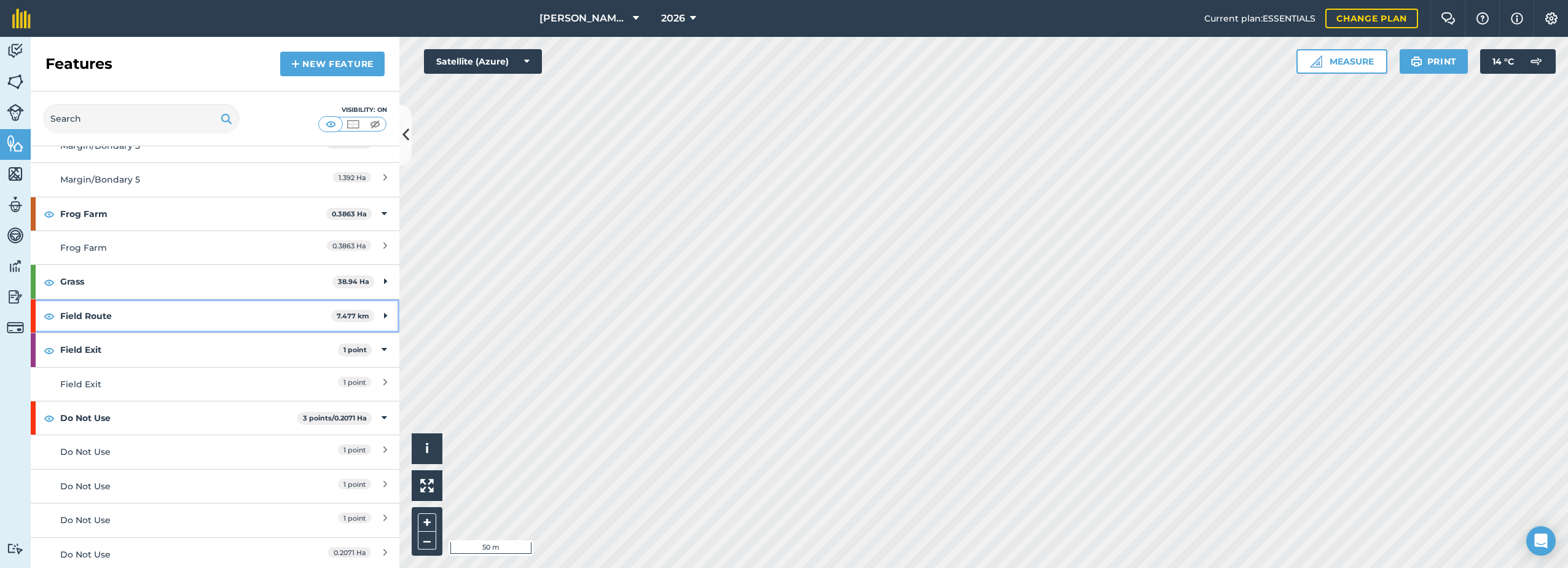
scroll to position [399, 0]
click at [85, 483] on div "Do Not Use" at bounding box center [169, 483] width 218 height 14
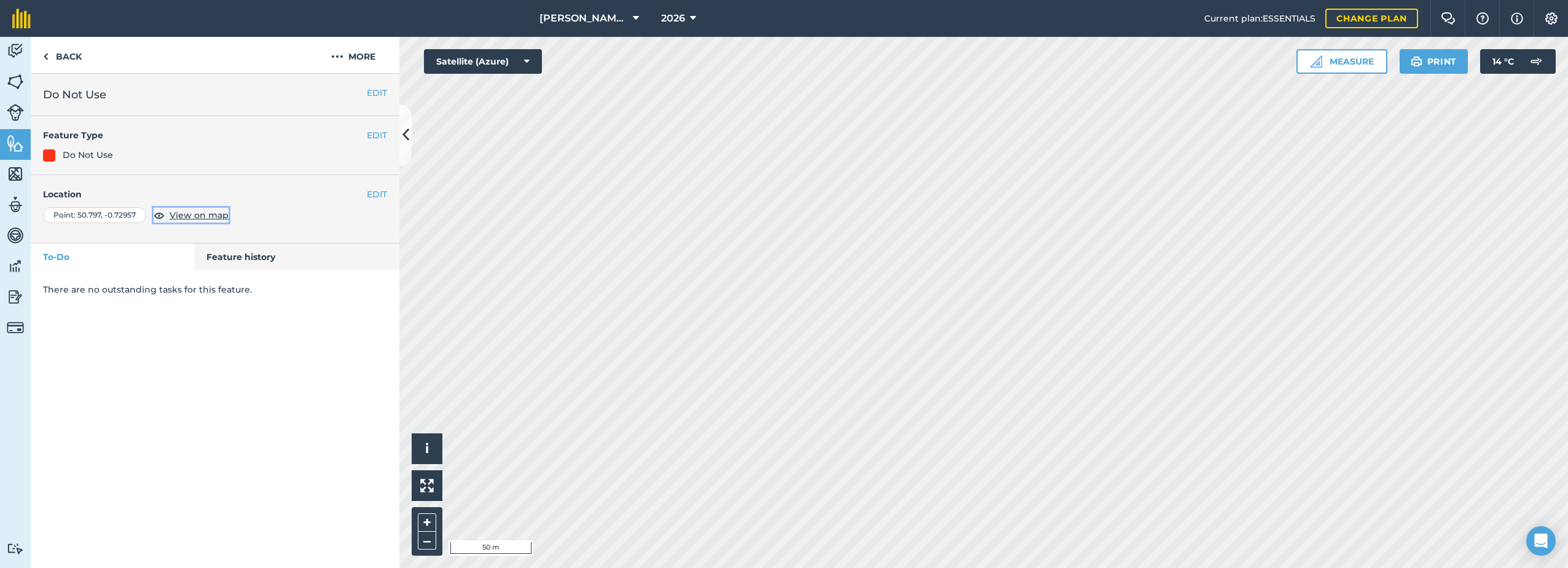
click at [193, 215] on span "View on map" at bounding box center [199, 215] width 59 height 14
click at [56, 50] on link "Back" at bounding box center [62, 55] width 63 height 36
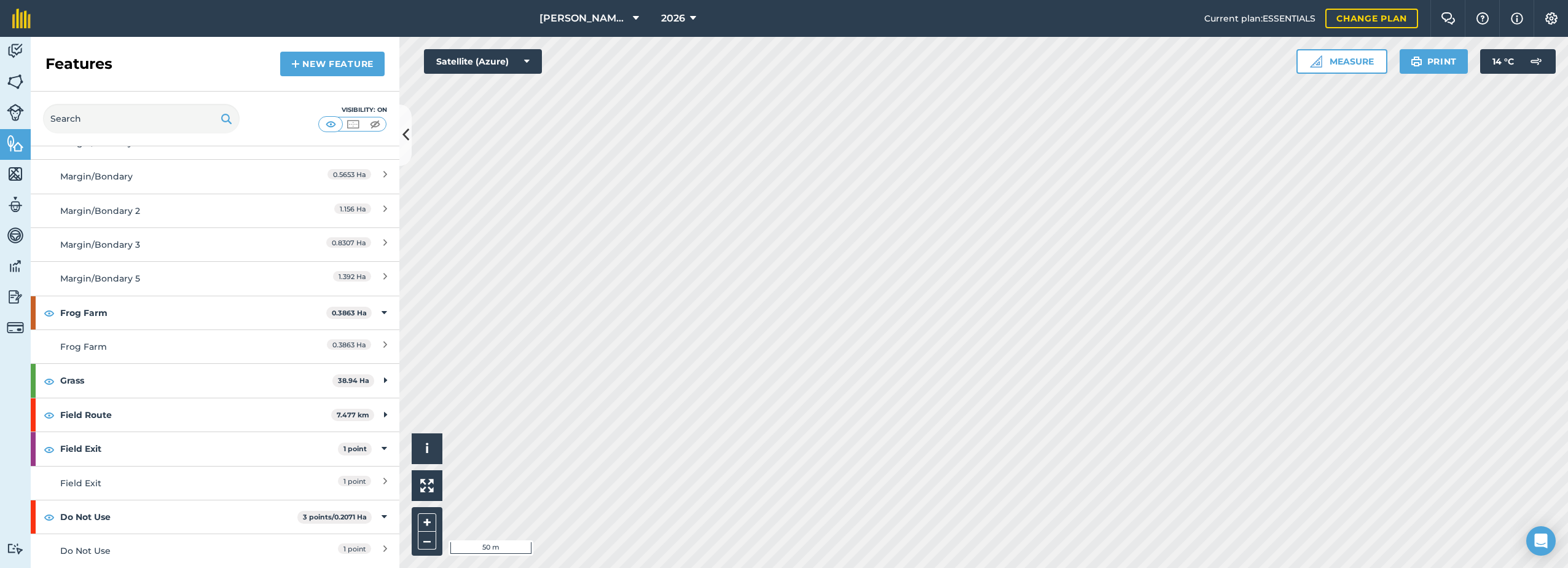
scroll to position [399, 0]
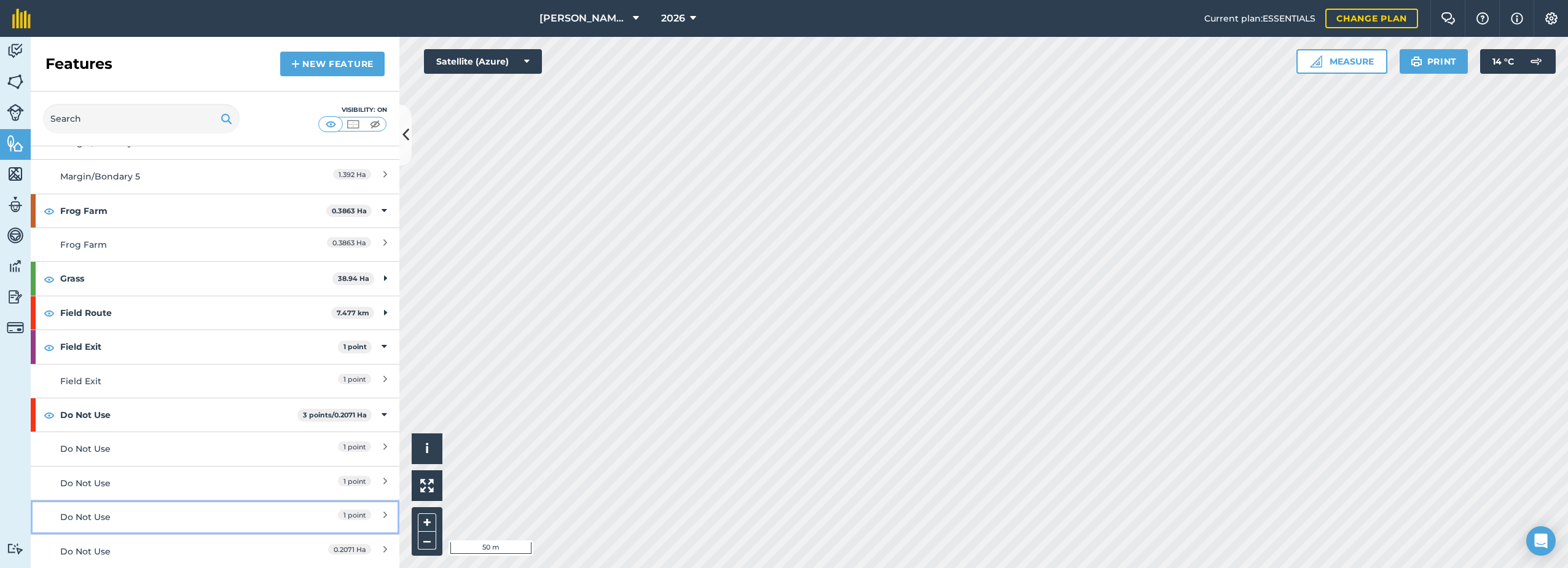
click at [74, 517] on div "Do Not Use" at bounding box center [169, 517] width 218 height 14
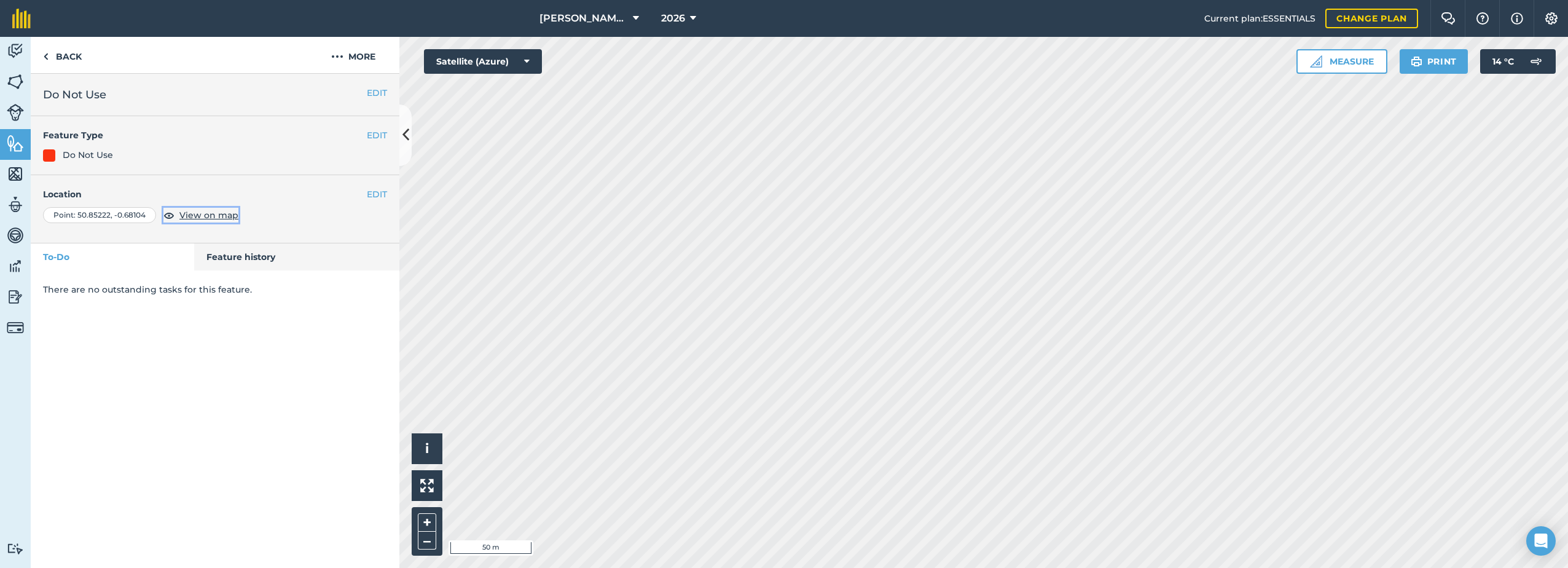
click at [201, 220] on span "View on map" at bounding box center [209, 215] width 59 height 14
click at [64, 55] on link "Back" at bounding box center [62, 55] width 63 height 36
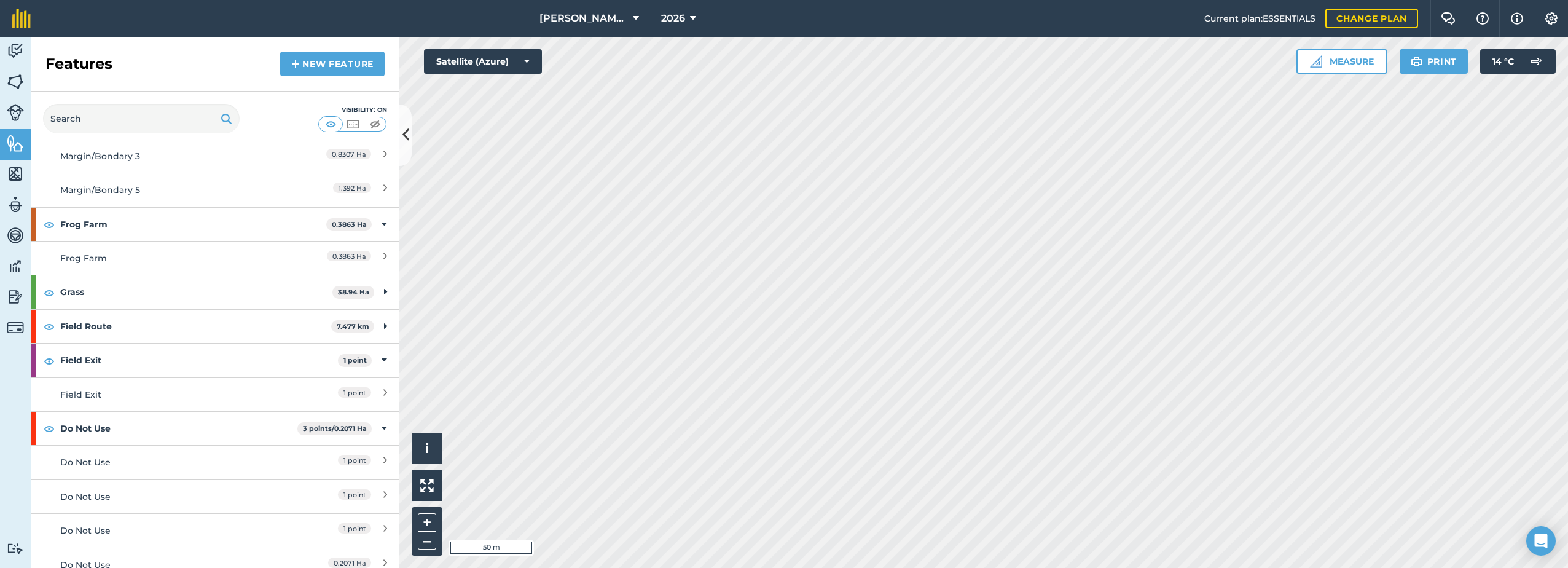
scroll to position [399, 0]
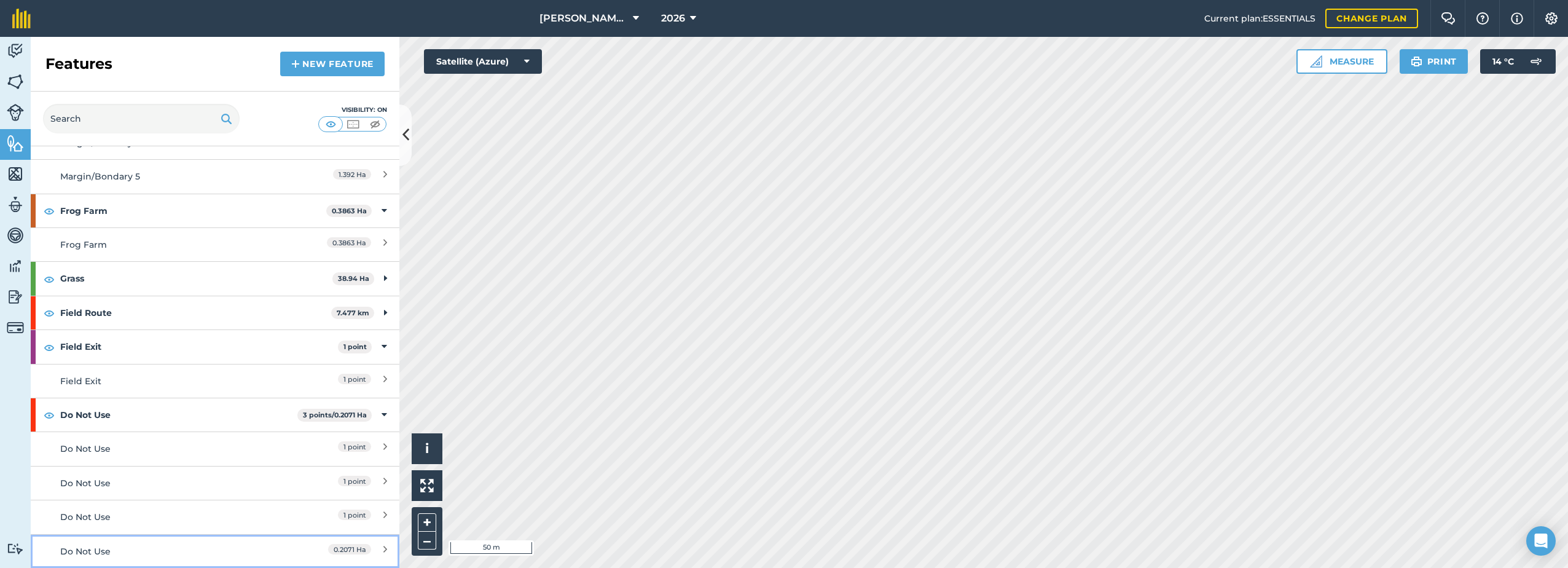
click at [93, 551] on div "Do Not Use" at bounding box center [169, 552] width 218 height 14
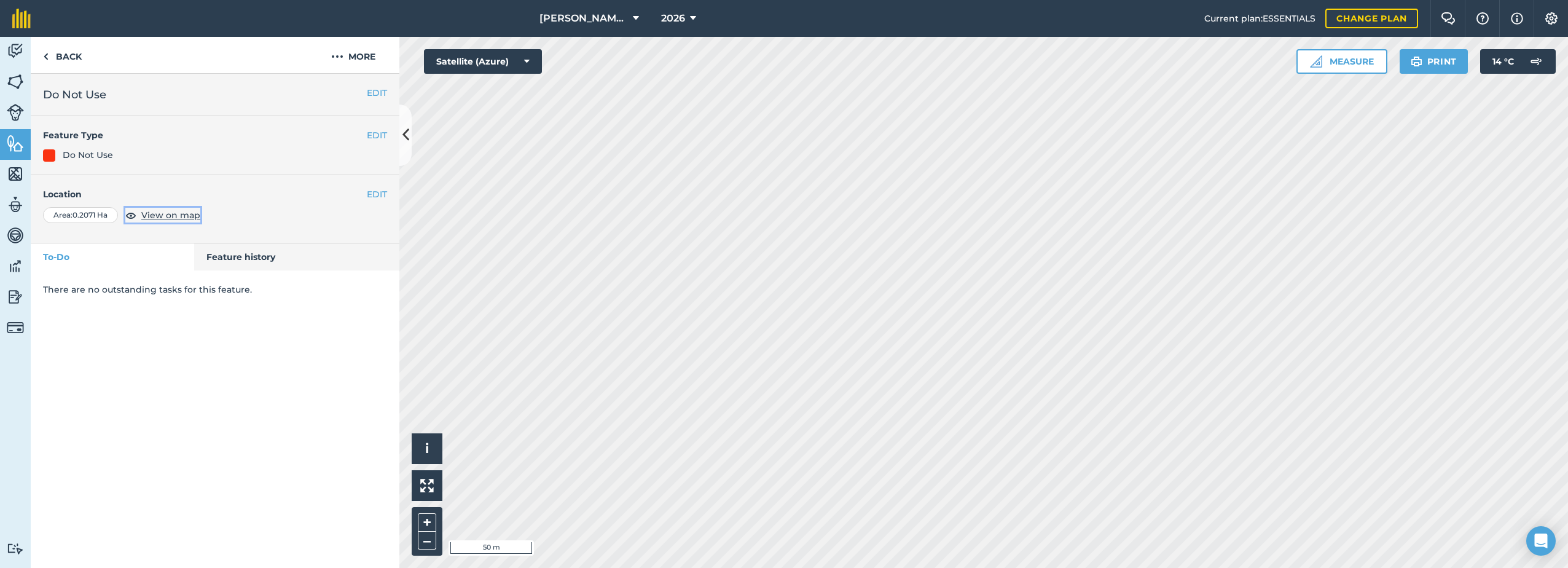
click at [178, 217] on span "View on map" at bounding box center [171, 215] width 59 height 14
click at [342, 56] on img at bounding box center [337, 57] width 12 height 15
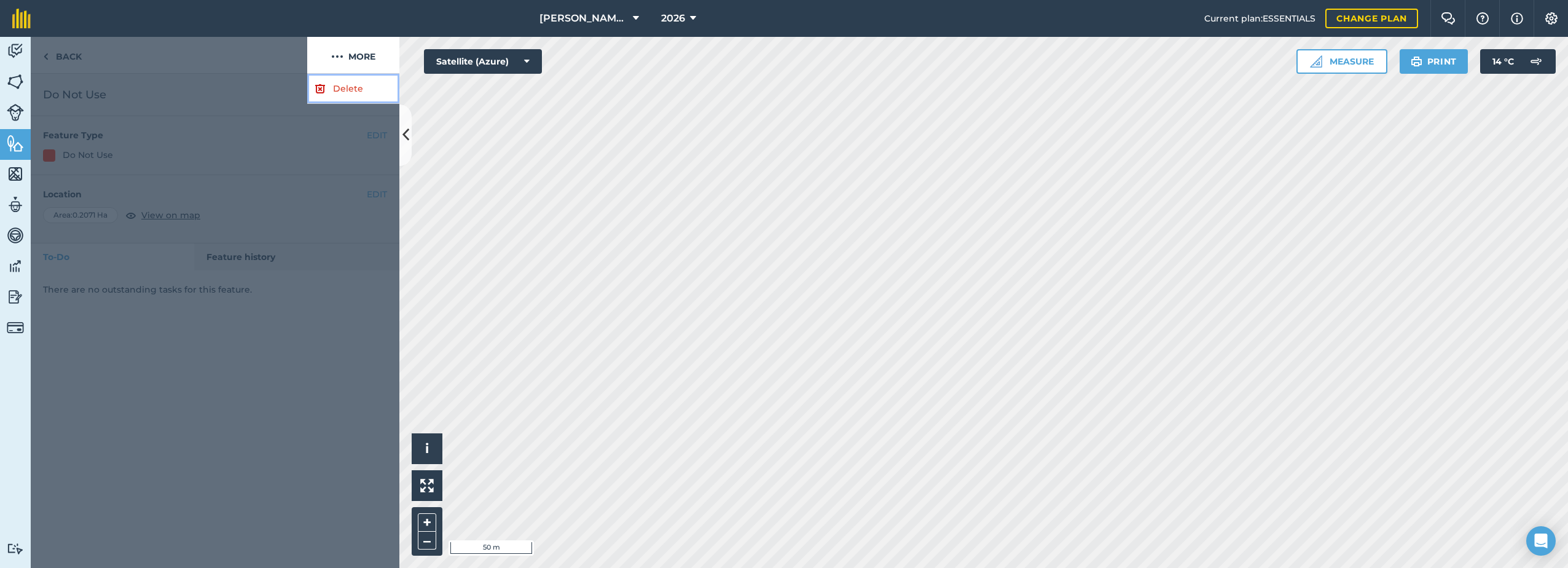
click at [339, 88] on link "Delete" at bounding box center [353, 89] width 92 height 30
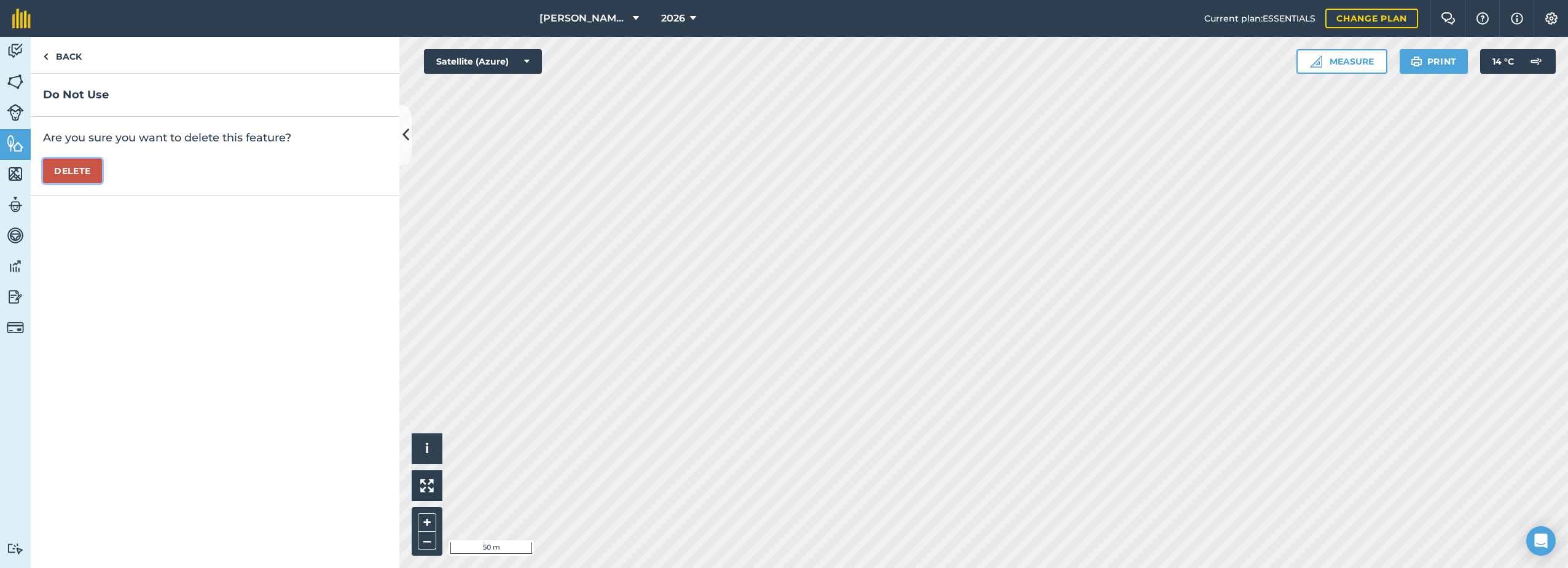
click at [66, 171] on button "Delete" at bounding box center [73, 171] width 59 height 25
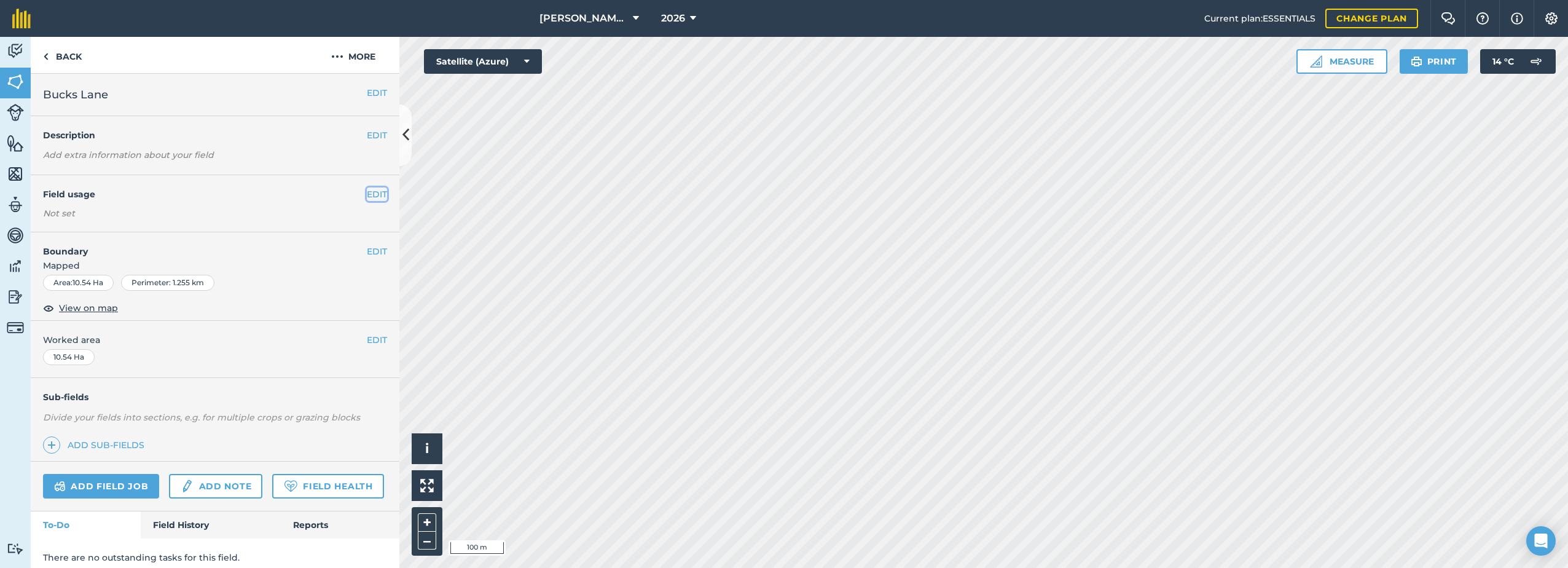
click at [367, 192] on button "EDIT" at bounding box center [377, 194] width 21 height 14
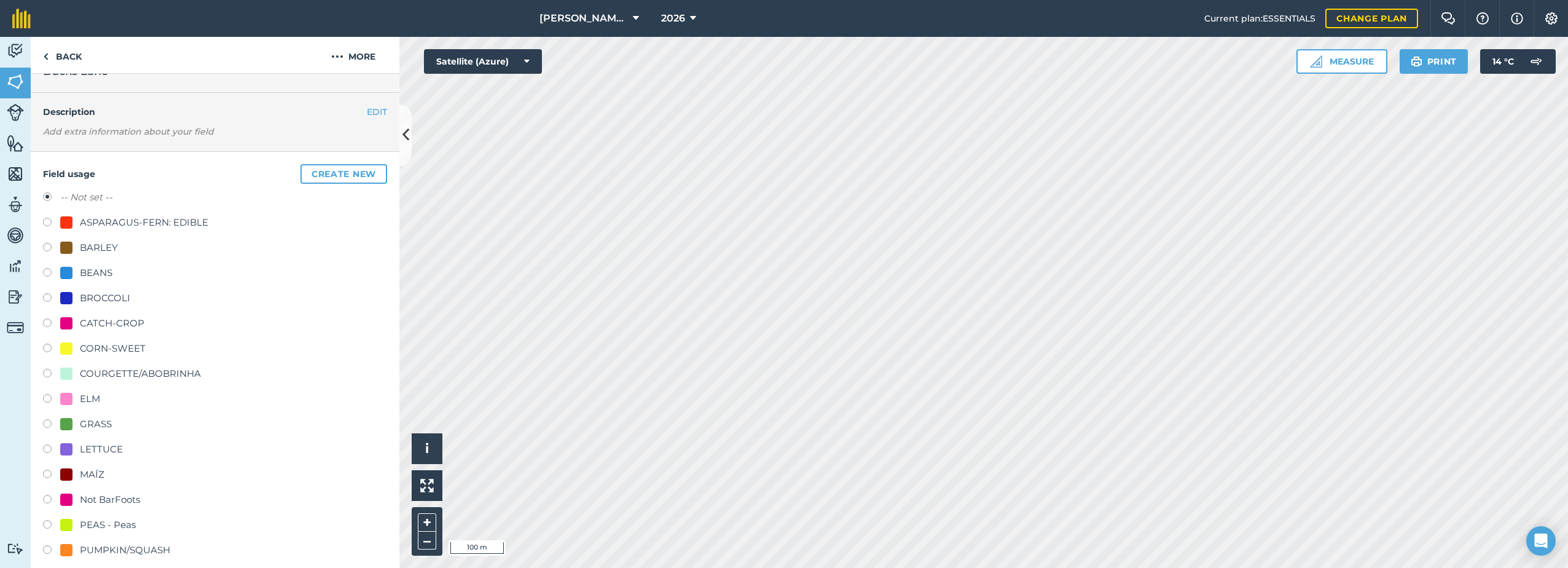
scroll to position [123, 0]
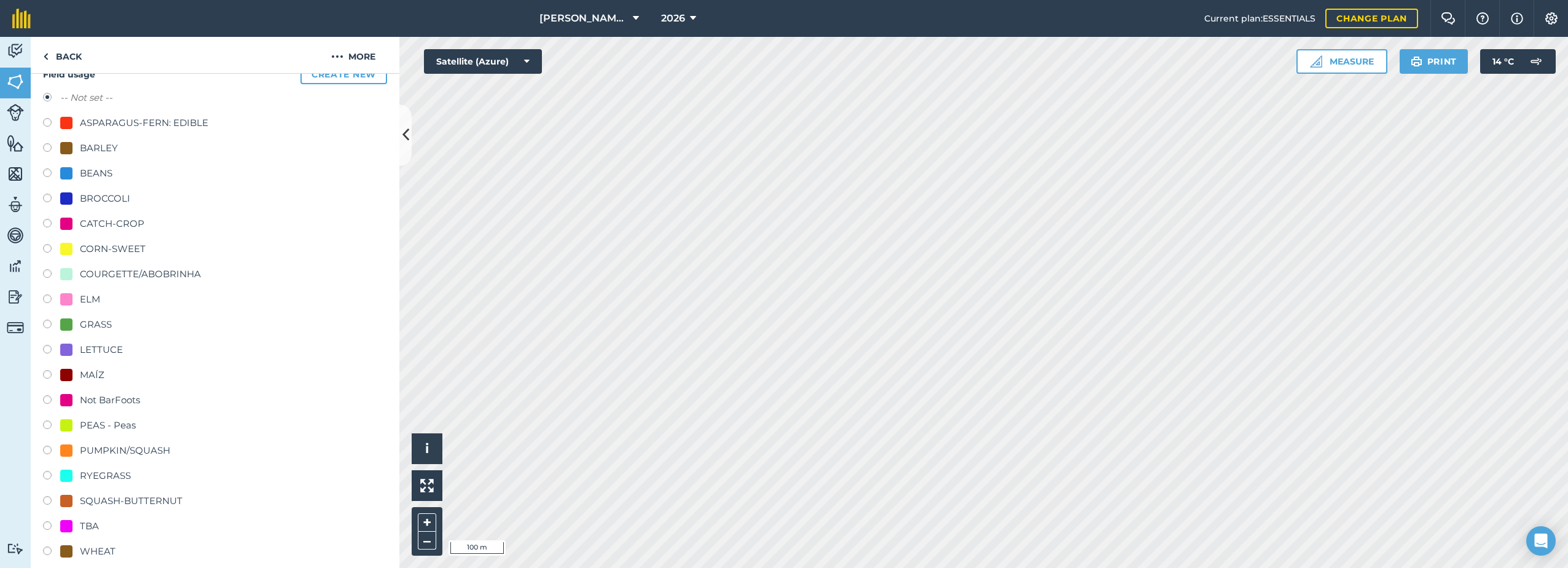
drag, startPoint x: 92, startPoint y: 224, endPoint x: 104, endPoint y: 226, distance: 12.2
click at [95, 224] on div "CATCH-CROP" at bounding box center [112, 224] width 64 height 15
radio input "true"
radio input "false"
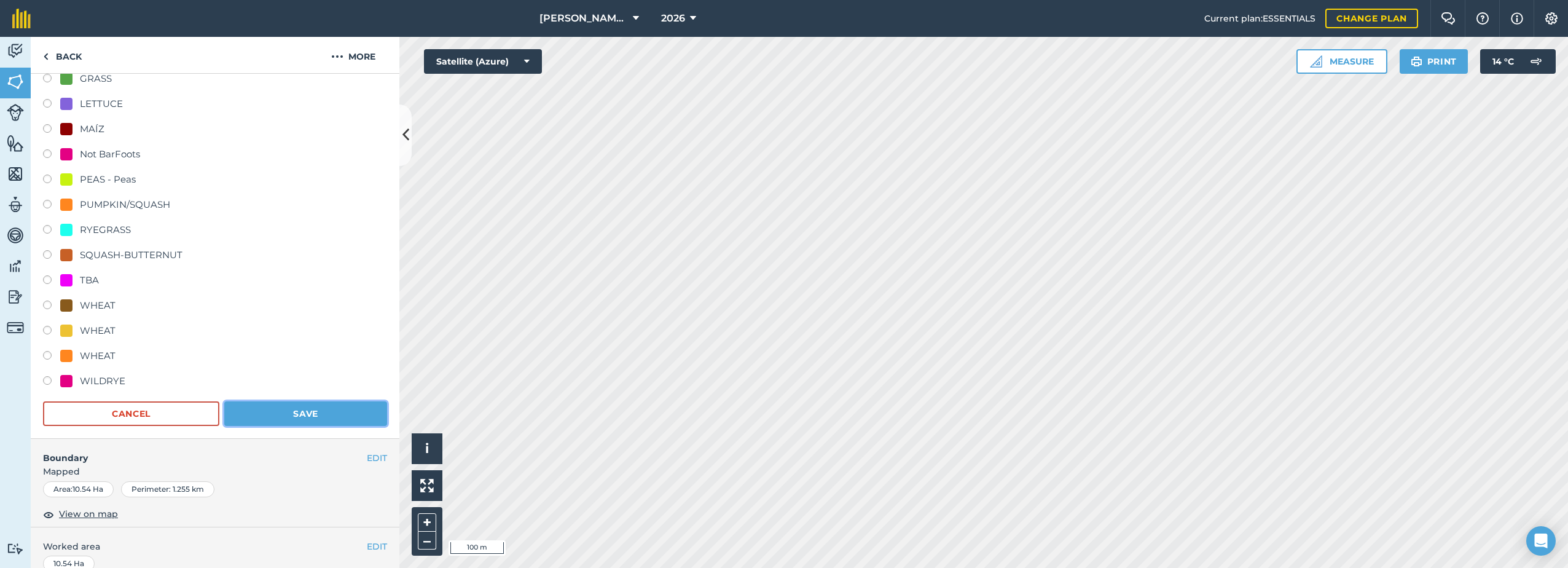
click at [313, 412] on button "Save" at bounding box center [305, 414] width 162 height 25
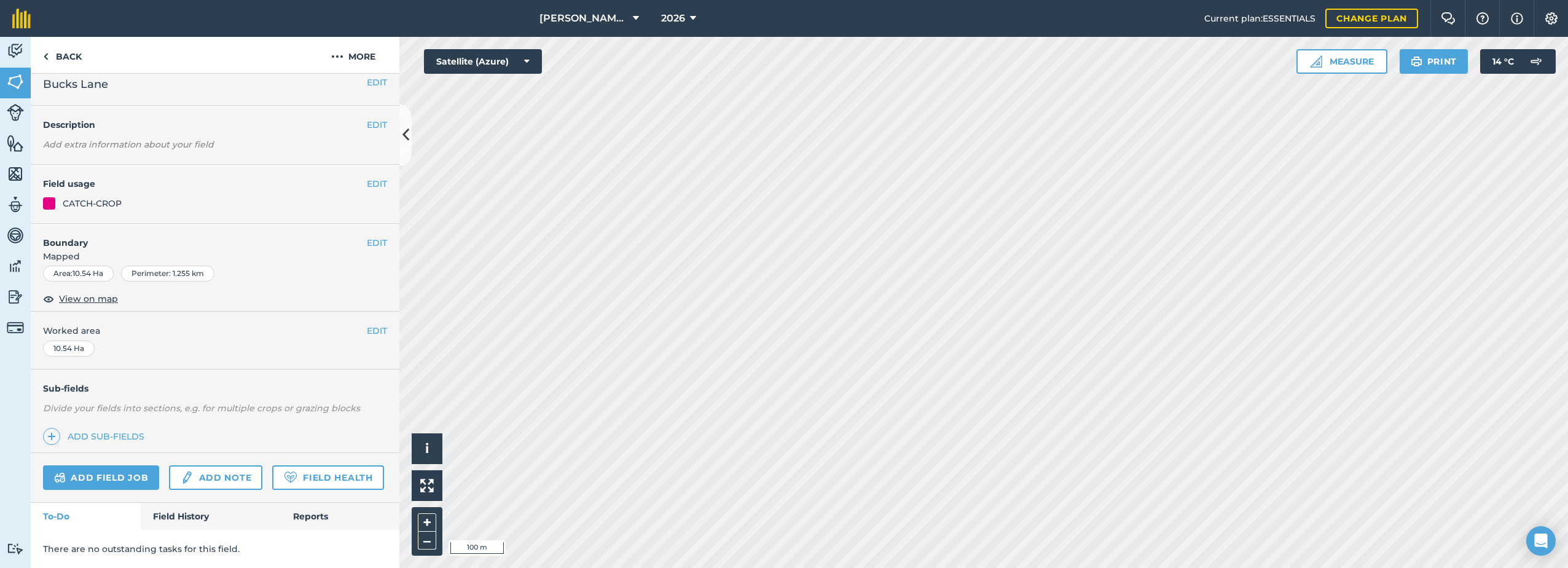
scroll to position [45, 0]
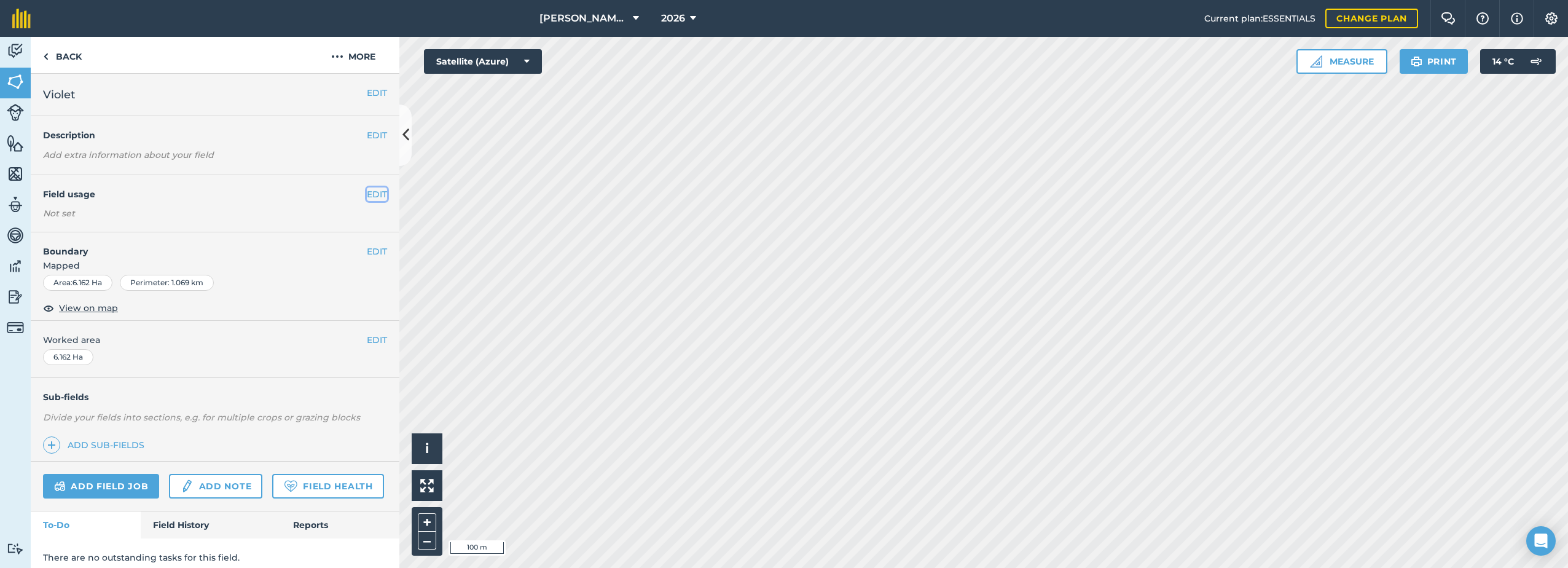
click at [367, 192] on button "EDIT" at bounding box center [377, 194] width 21 height 14
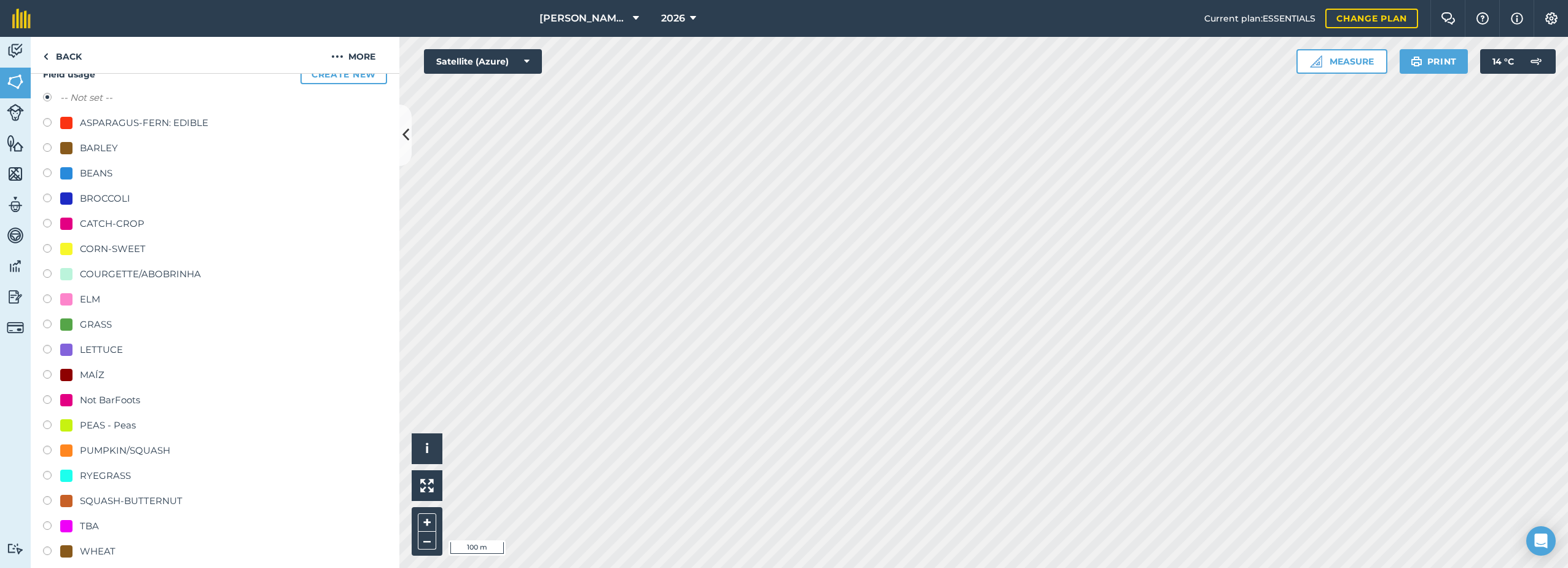
click at [114, 222] on div "CATCH-CROP" at bounding box center [112, 224] width 64 height 15
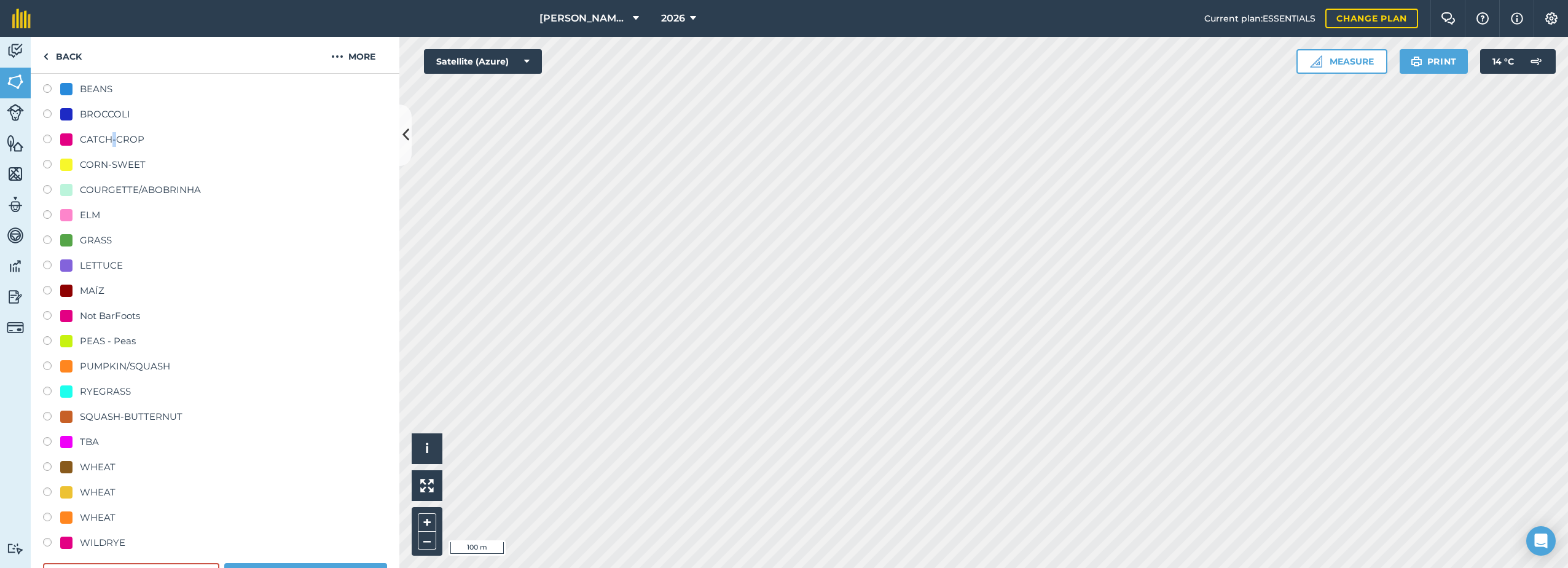
scroll to position [185, 0]
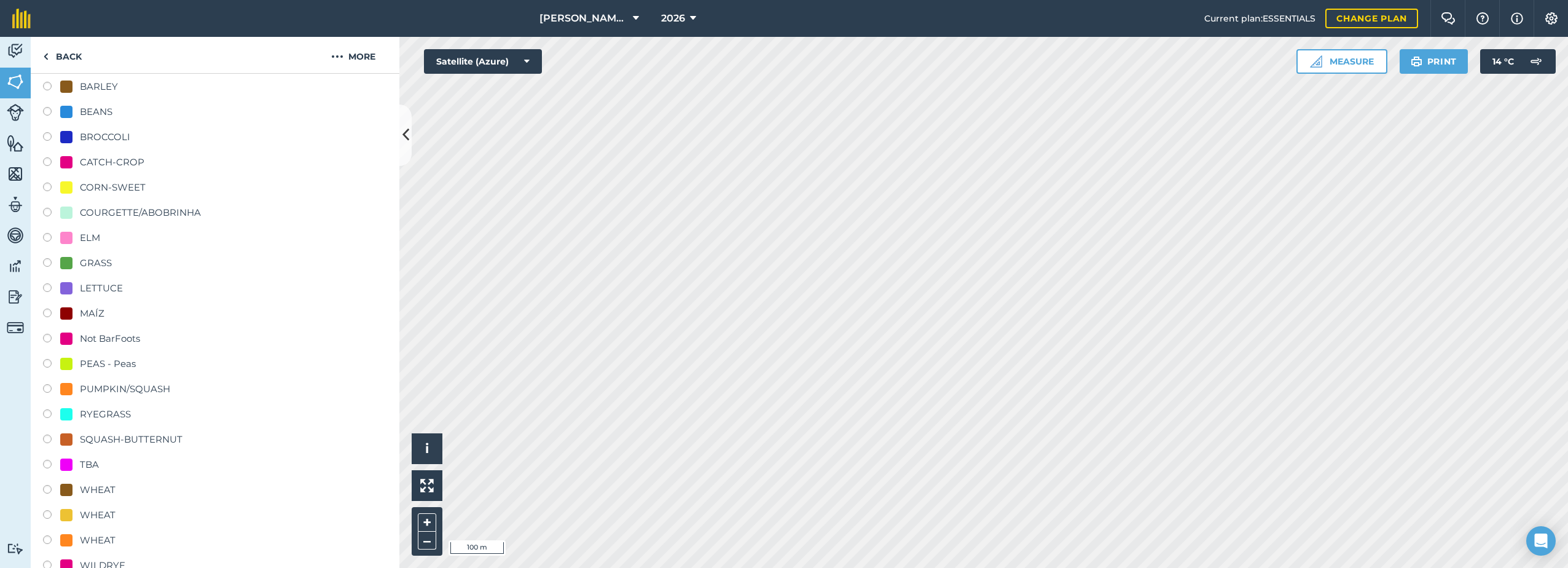
click at [83, 164] on div "CATCH-CROP" at bounding box center [112, 163] width 64 height 15
radio input "true"
radio input "false"
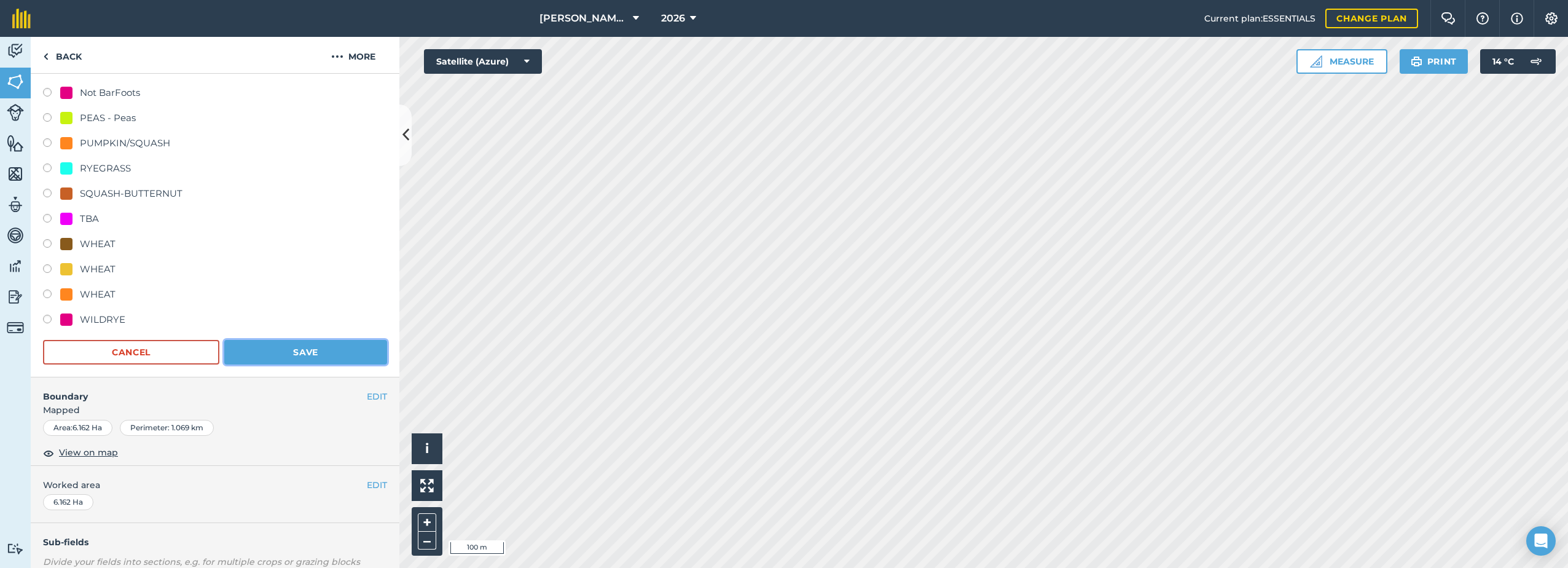
click at [346, 355] on button "Save" at bounding box center [305, 353] width 162 height 25
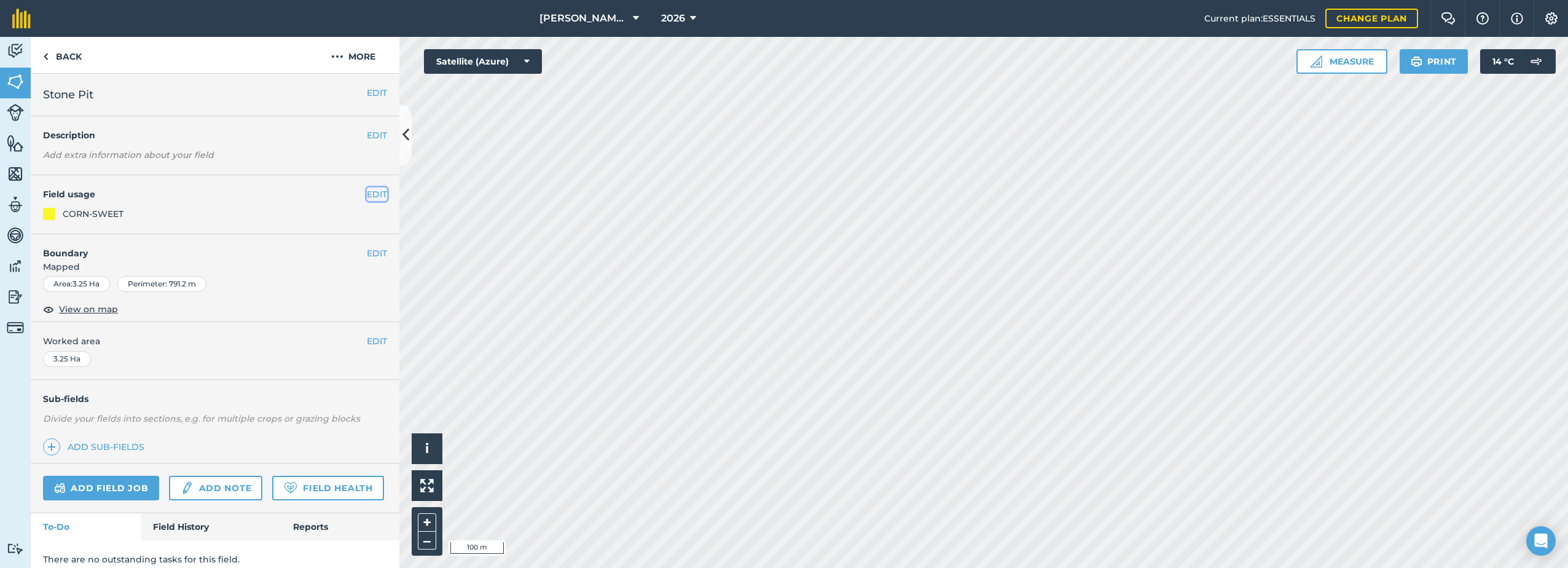
click at [367, 191] on button "EDIT" at bounding box center [377, 194] width 21 height 14
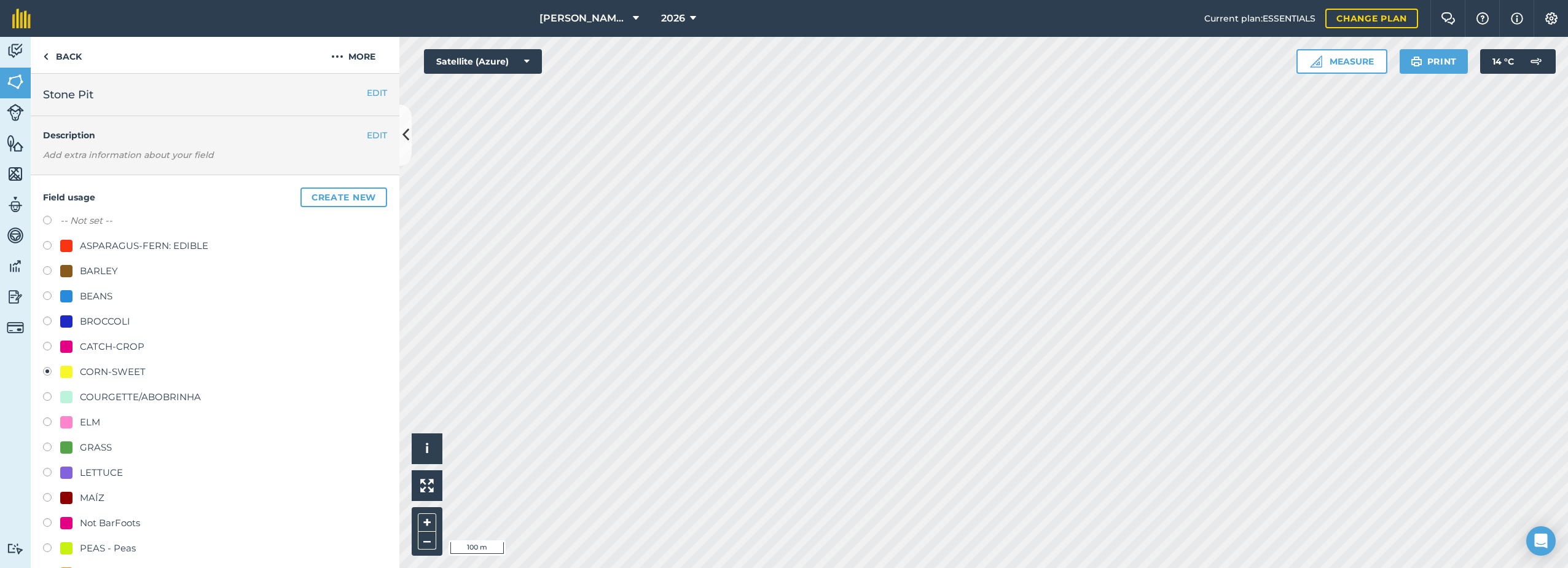
click at [104, 346] on div "CATCH-CROP" at bounding box center [112, 347] width 64 height 15
radio input "true"
radio input "false"
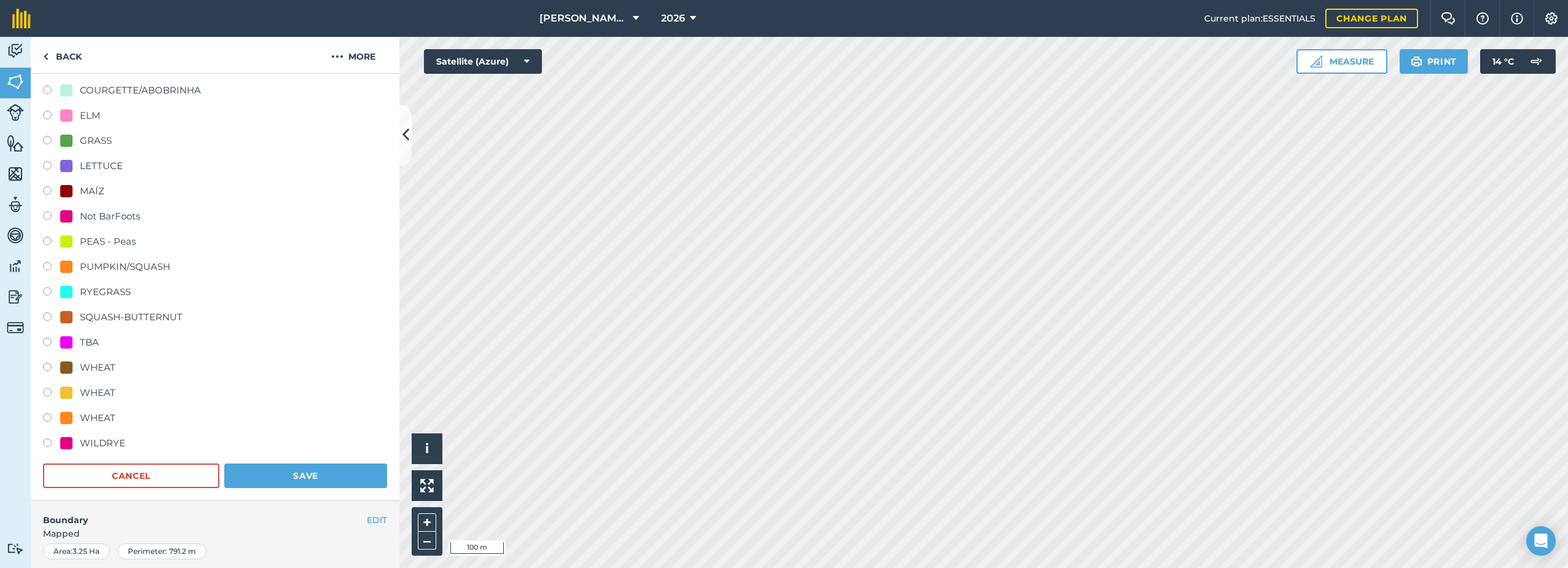
scroll to position [307, 0]
click at [339, 476] on button "Save" at bounding box center [305, 475] width 162 height 25
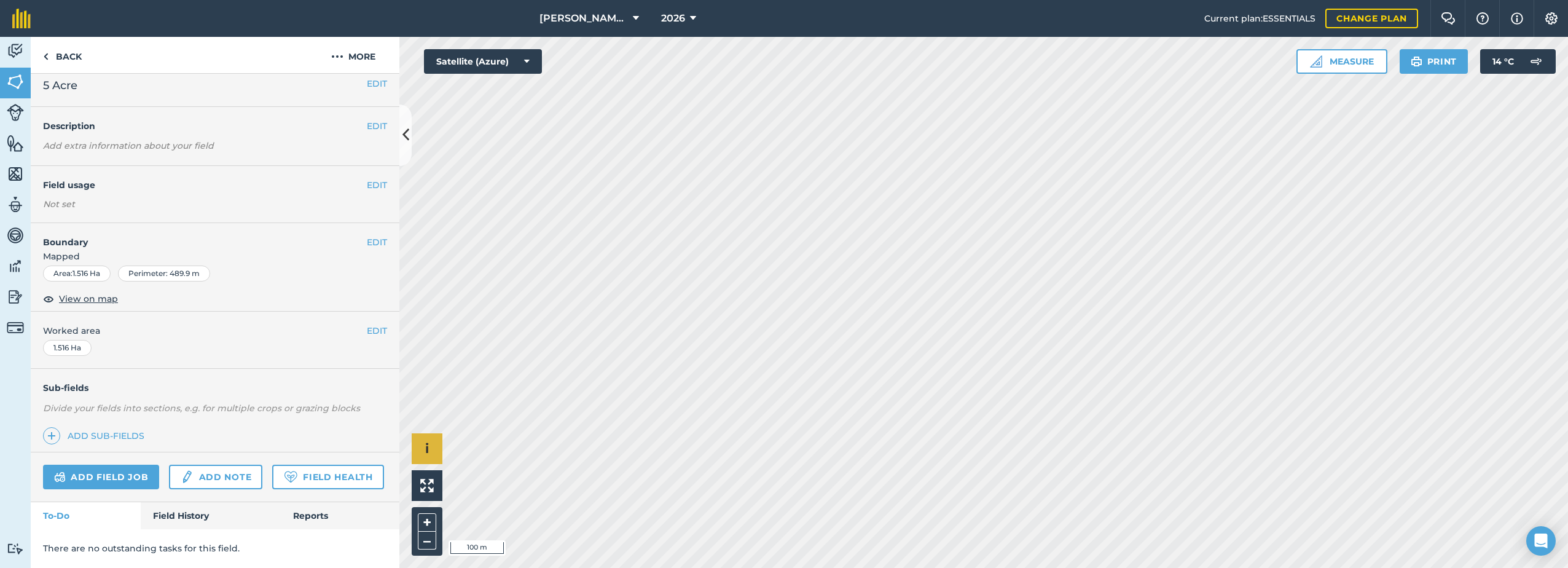
scroll to position [44, 0]
click at [366, 166] on div "EDIT Field usage Not set" at bounding box center [215, 194] width 369 height 57
click at [372, 178] on button "EDIT" at bounding box center [377, 185] width 21 height 14
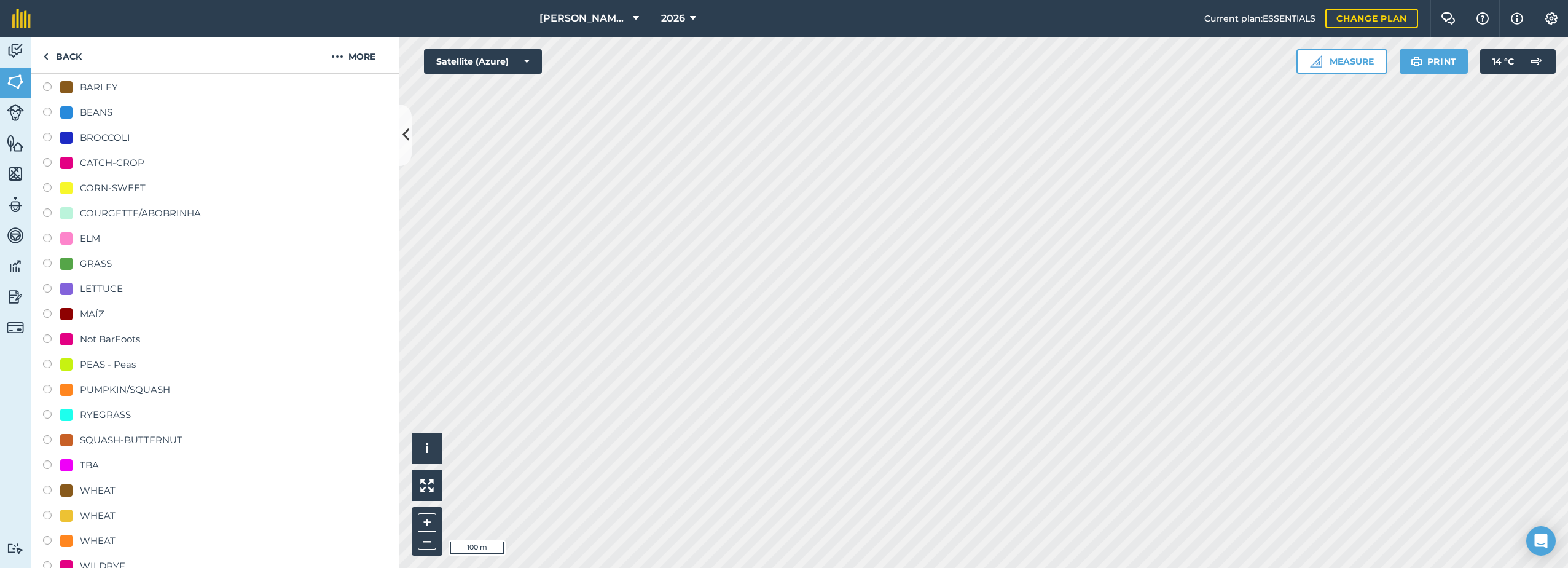
scroll to position [228, 0]
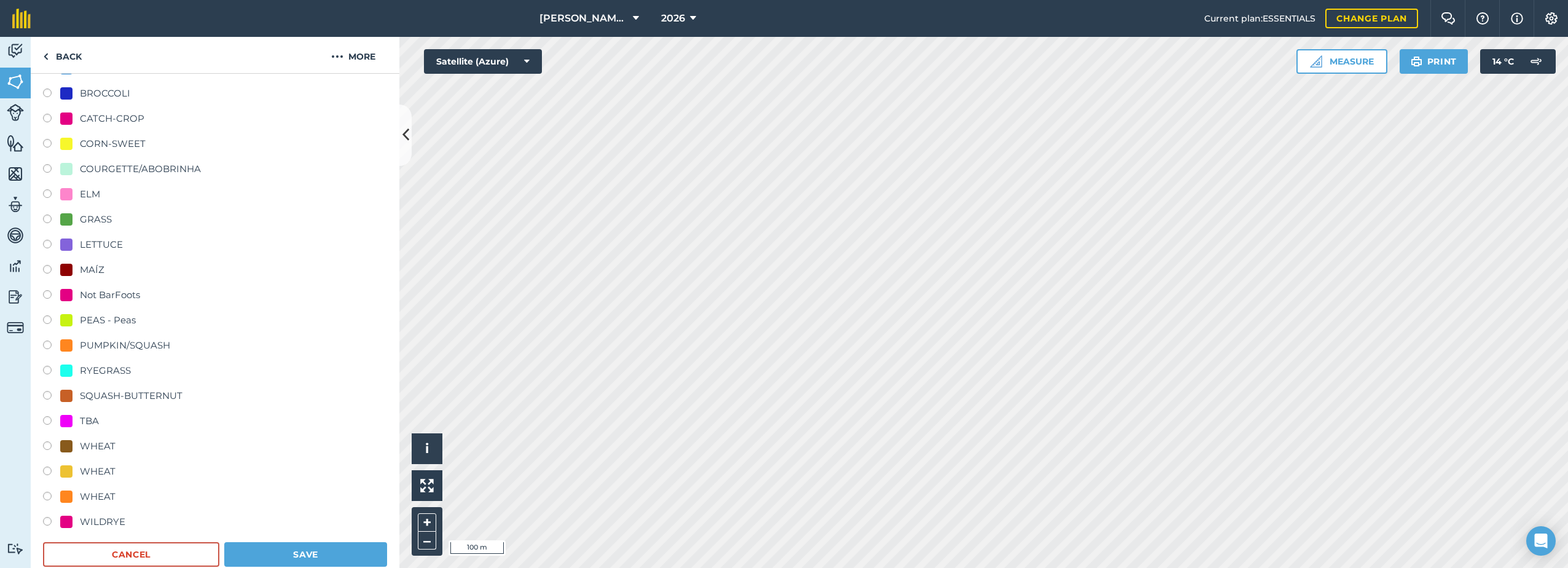
drag, startPoint x: 121, startPoint y: 117, endPoint x: 119, endPoint y: 126, distance: 9.2
click at [121, 115] on div "CATCH-CROP" at bounding box center [112, 119] width 64 height 15
radio input "true"
radio input "false"
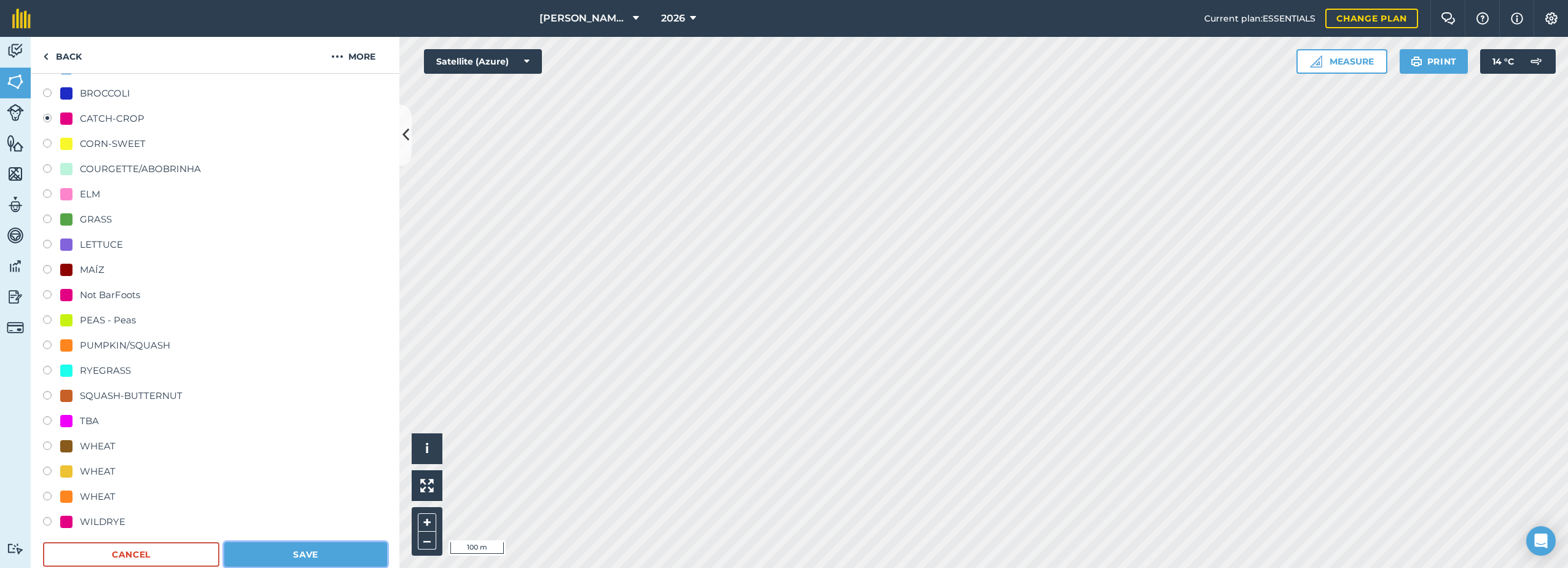
click at [326, 549] on button "Save" at bounding box center [305, 554] width 162 height 25
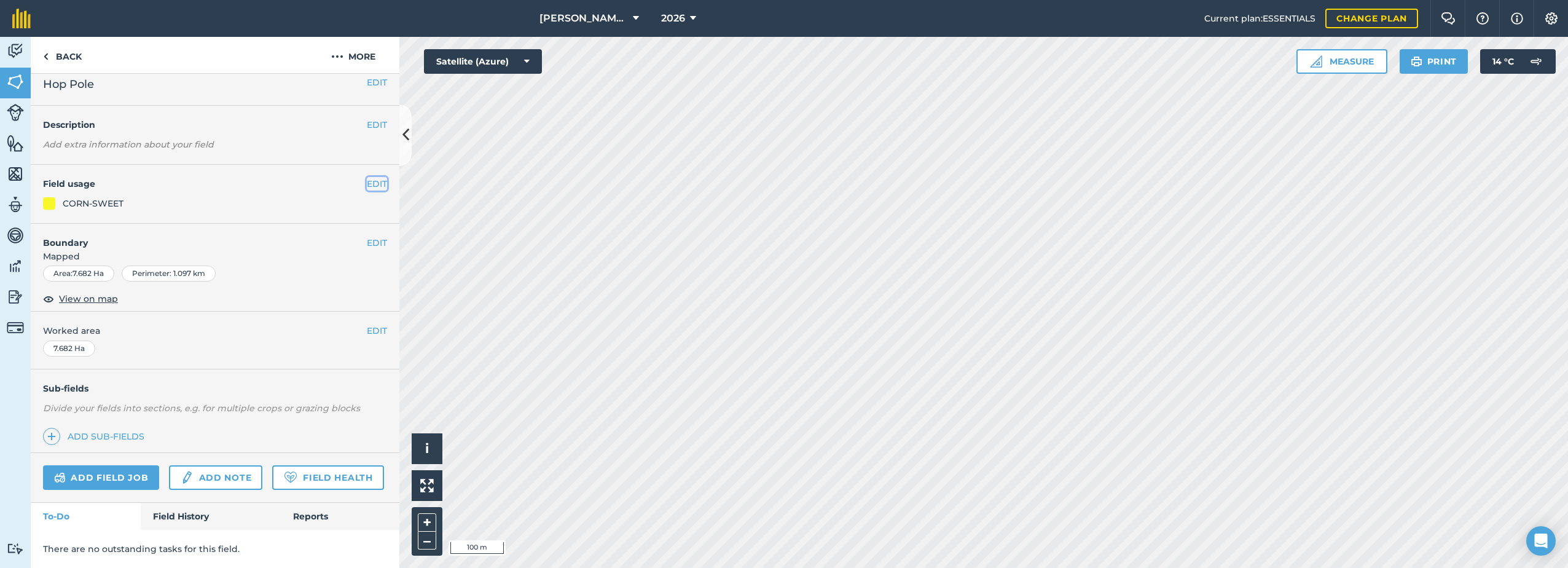
click at [367, 177] on button "EDIT" at bounding box center [377, 184] width 21 height 14
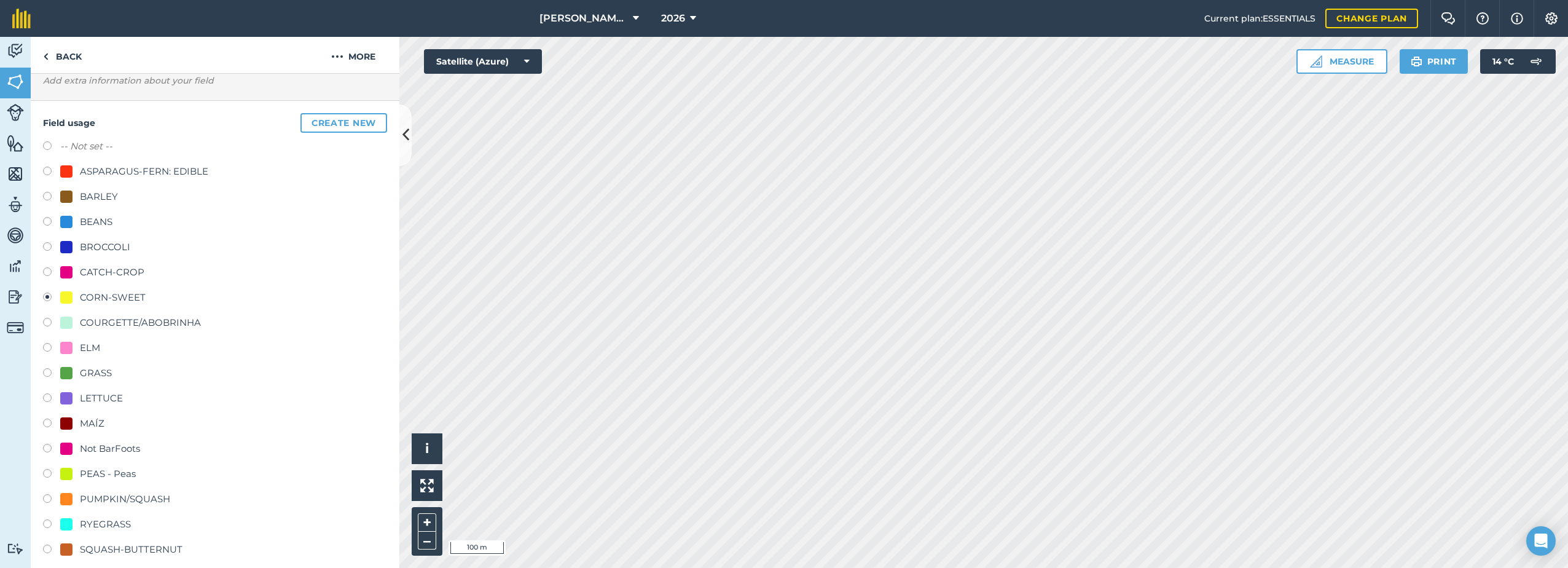
scroll to position [229, 0]
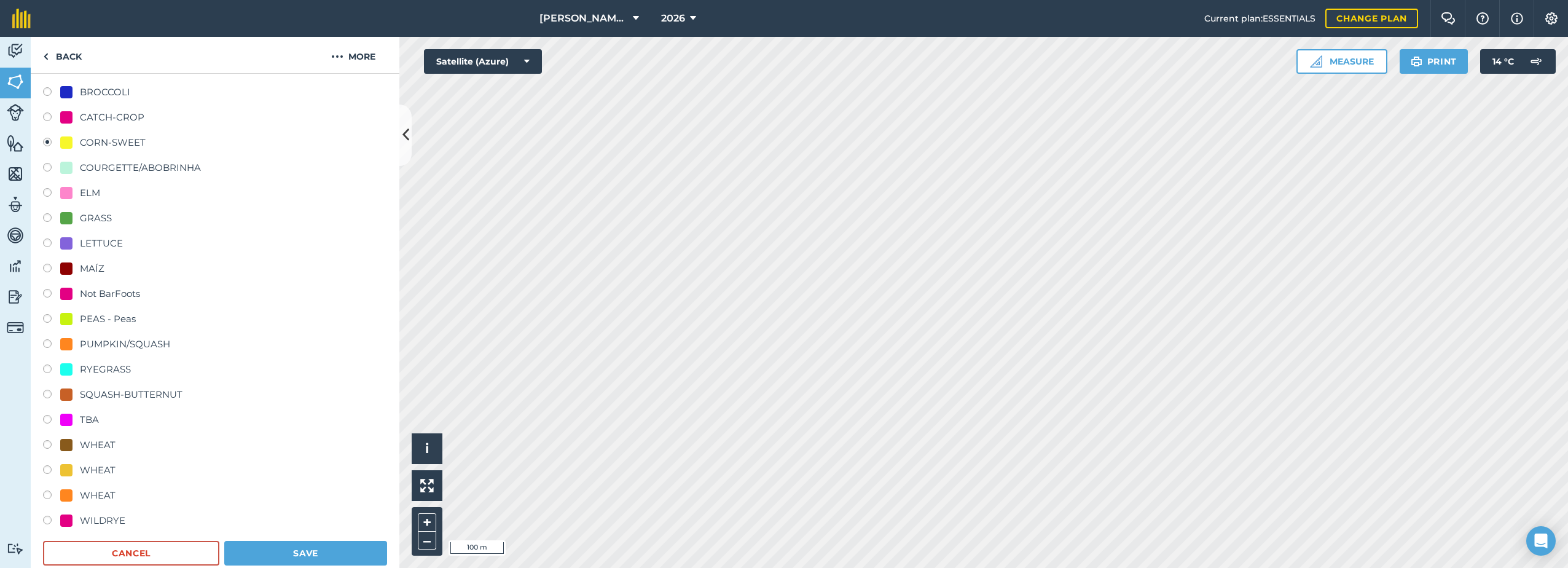
click at [85, 115] on div "CATCH-CROP" at bounding box center [112, 117] width 64 height 15
radio input "true"
radio input "false"
drag, startPoint x: 333, startPoint y: 551, endPoint x: 370, endPoint y: 529, distance: 43.0
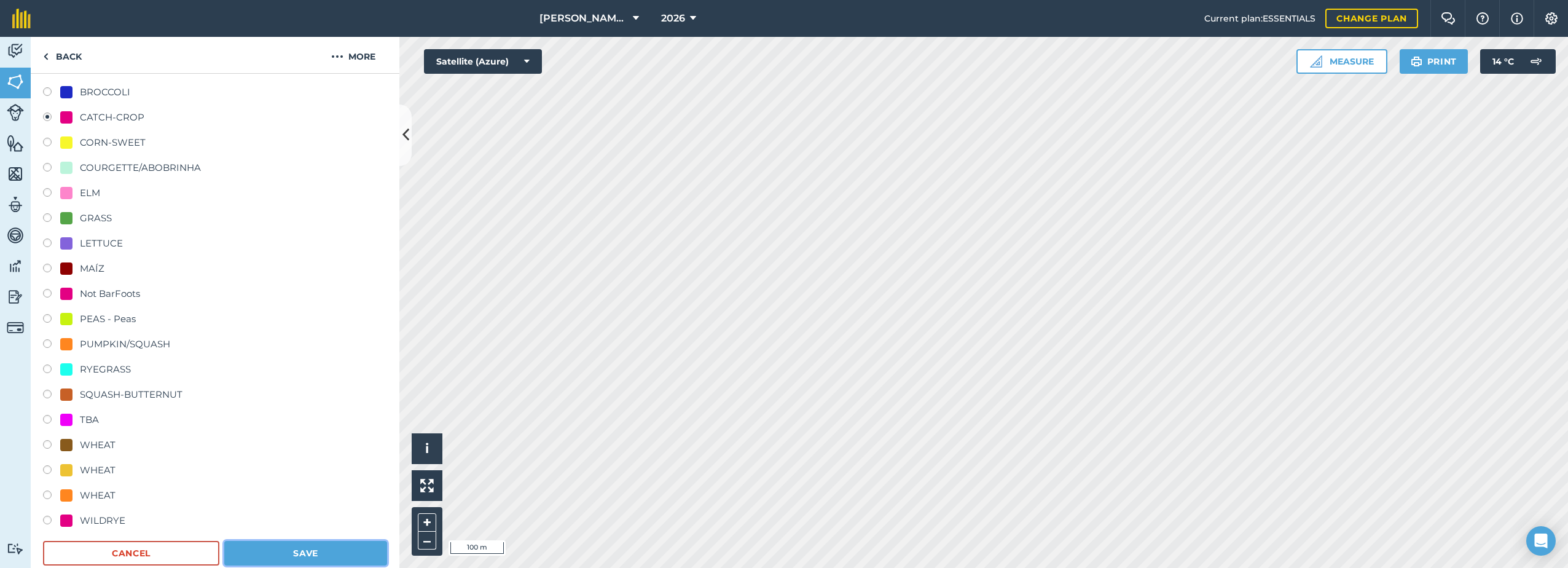
click at [333, 551] on button "Save" at bounding box center [305, 554] width 162 height 25
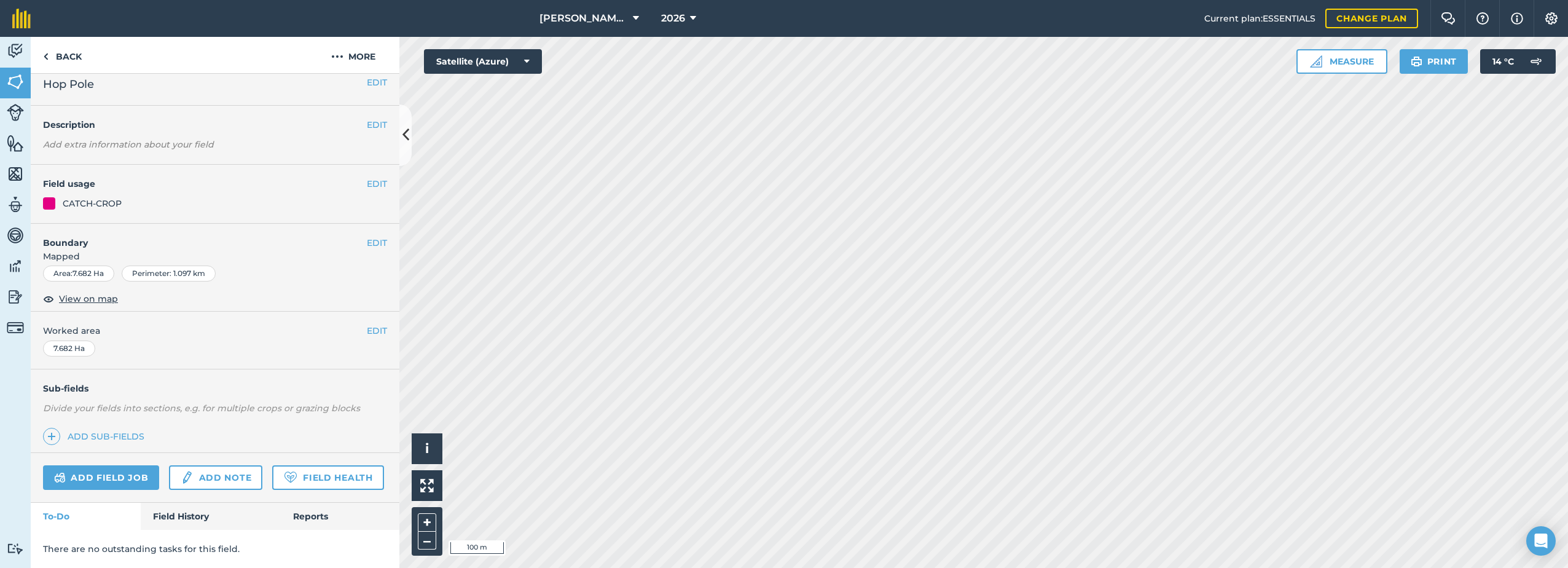
scroll to position [45, 0]
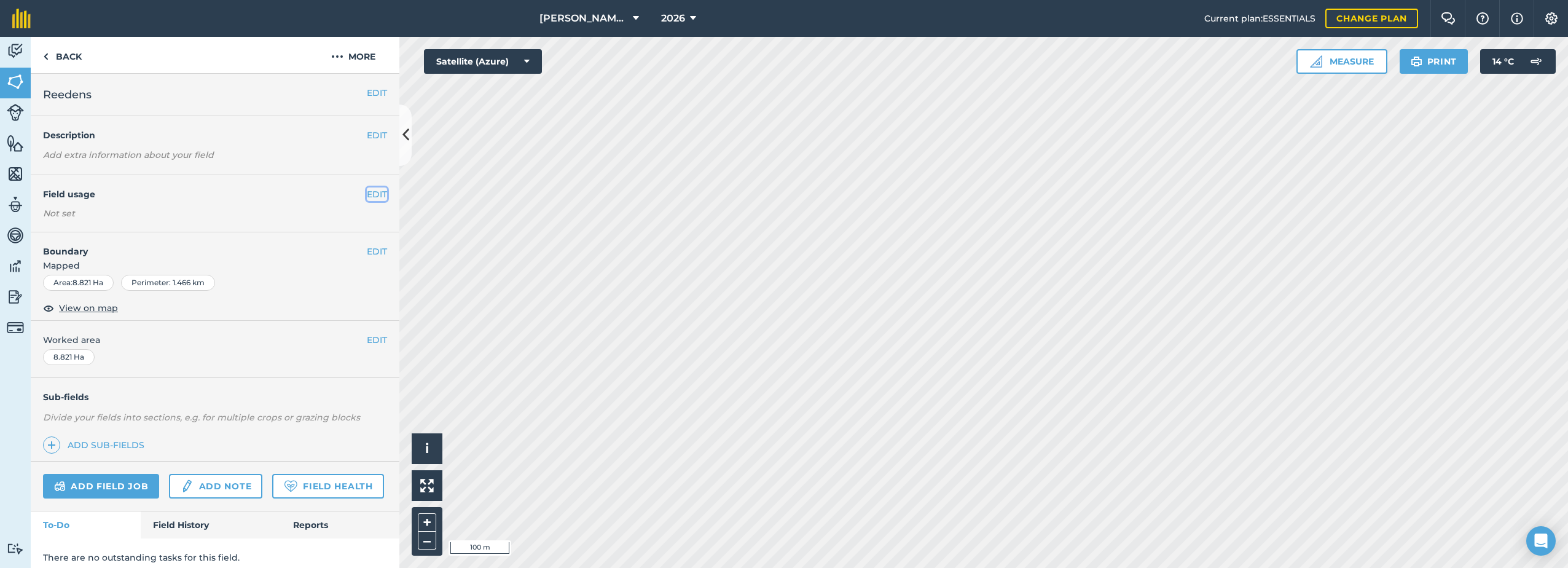
click at [367, 191] on button "EDIT" at bounding box center [377, 194] width 21 height 14
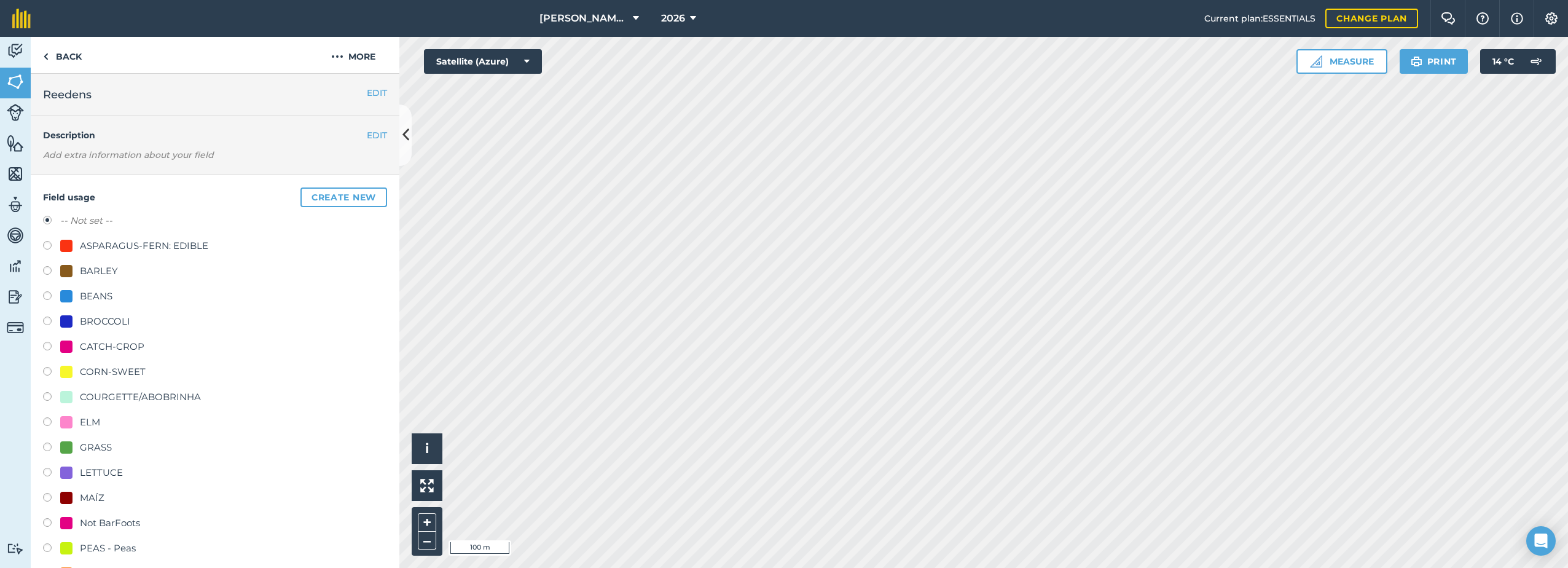
click at [90, 344] on div "CATCH-CROP" at bounding box center [112, 347] width 64 height 15
radio input "true"
radio input "false"
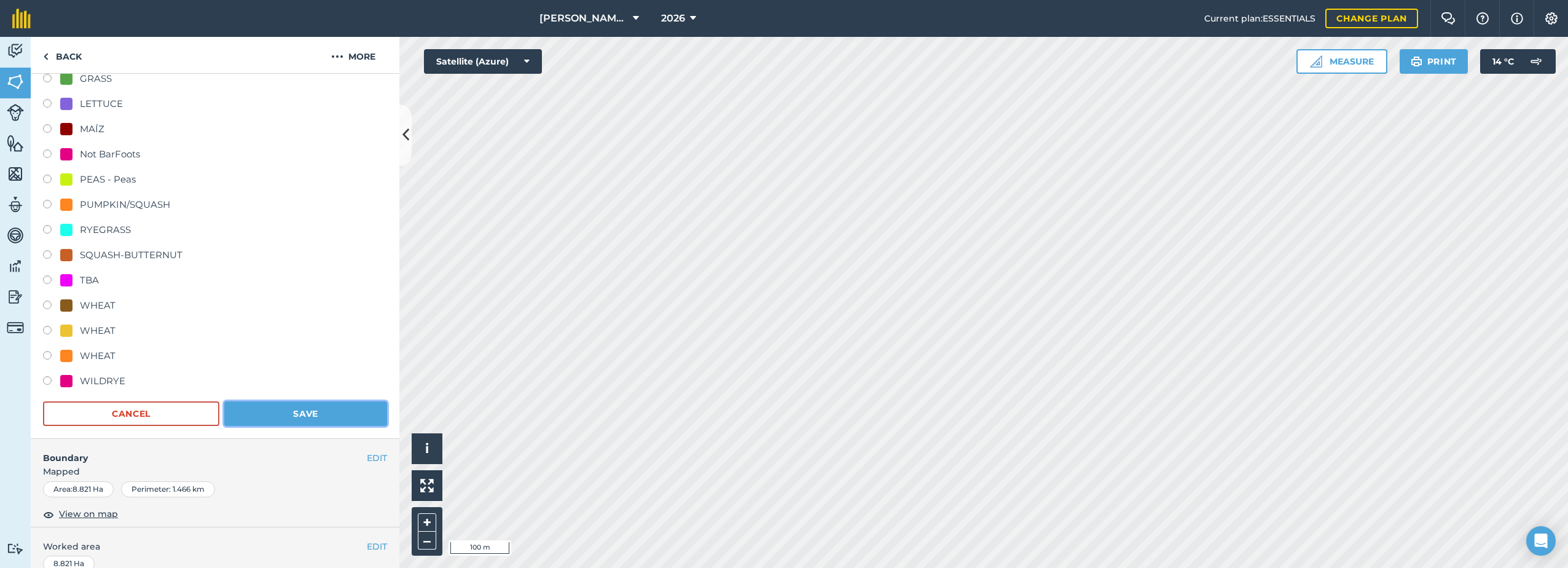
click at [288, 413] on button "Save" at bounding box center [305, 414] width 162 height 25
